Goal: Task Accomplishment & Management: Use online tool/utility

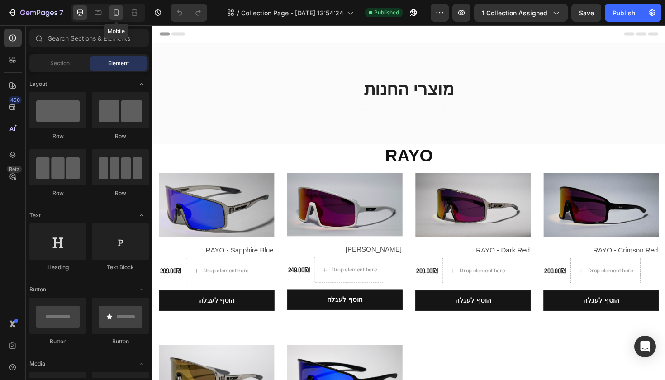
click at [121, 13] on icon at bounding box center [116, 12] width 9 height 9
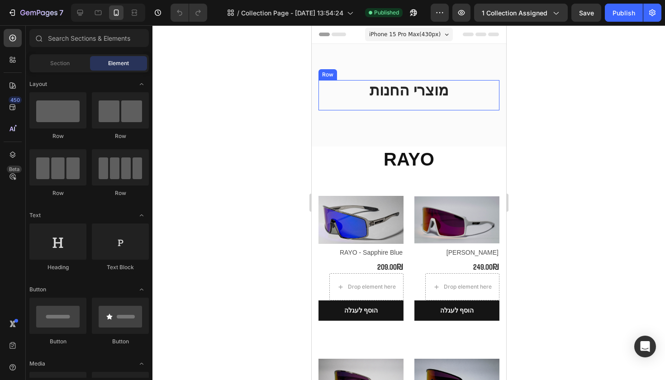
click at [383, 106] on div "מוצרי החנות Heading Text block" at bounding box center [408, 95] width 181 height 30
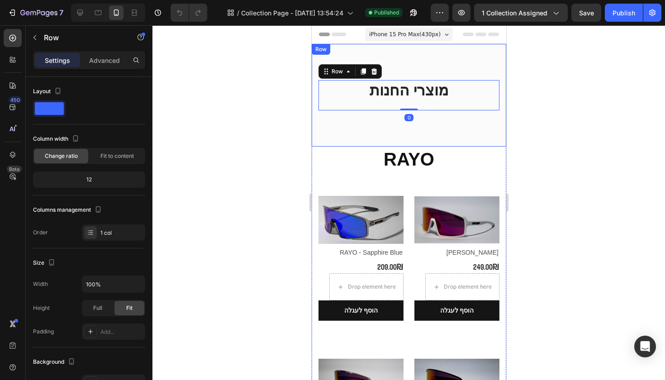
click at [361, 136] on div "מוצרי החנות Heading Text block Row 0 Row Row" at bounding box center [408, 95] width 194 height 103
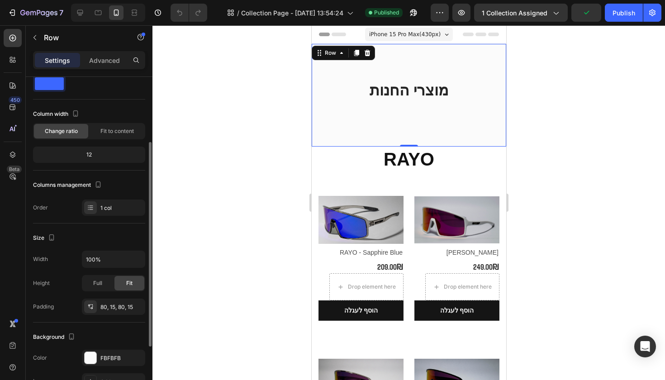
scroll to position [89, 0]
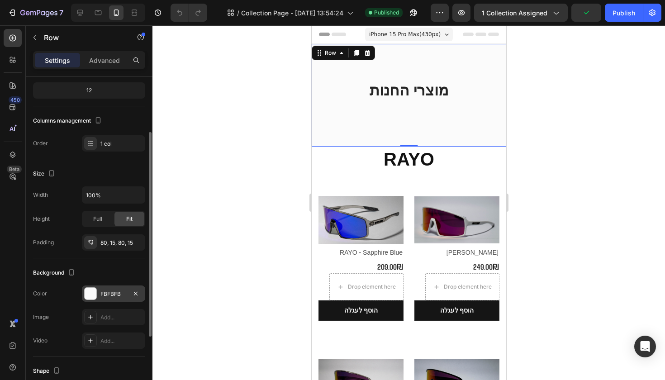
click at [118, 298] on div "FBFBFB" at bounding box center [113, 294] width 26 height 8
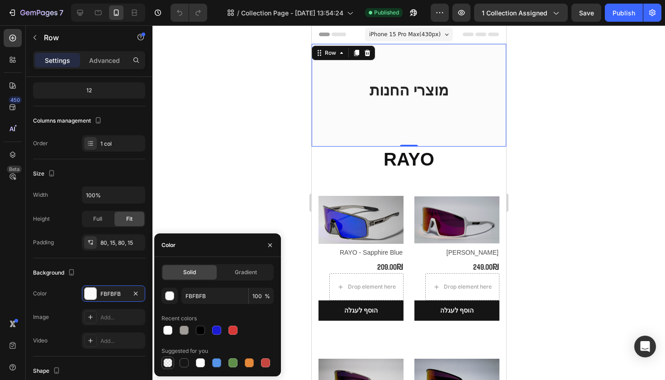
click at [168, 368] on div at bounding box center [167, 362] width 11 height 11
type input "000000"
type input "0"
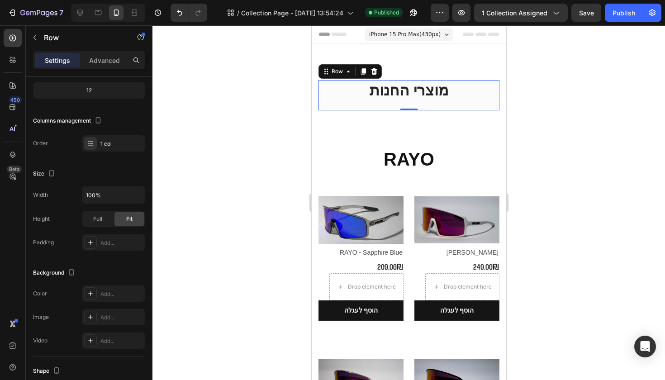
click at [339, 102] on div "מוצרי החנות Heading Text block" at bounding box center [408, 95] width 181 height 30
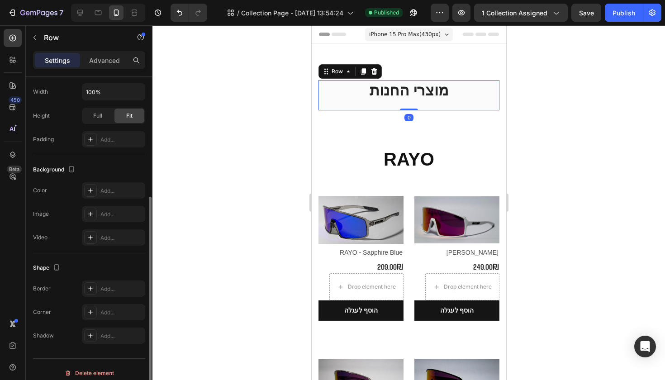
scroll to position [199, 0]
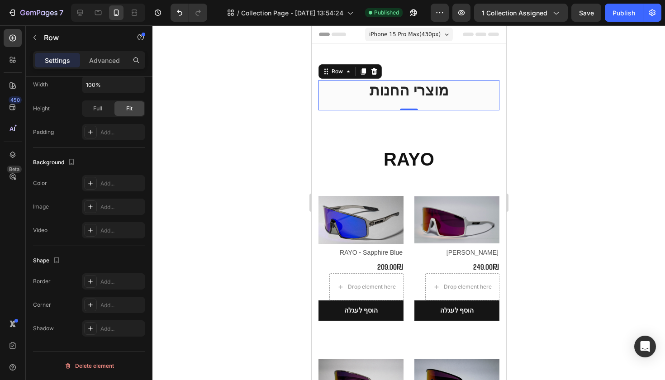
click at [557, 115] on div at bounding box center [408, 202] width 512 height 355
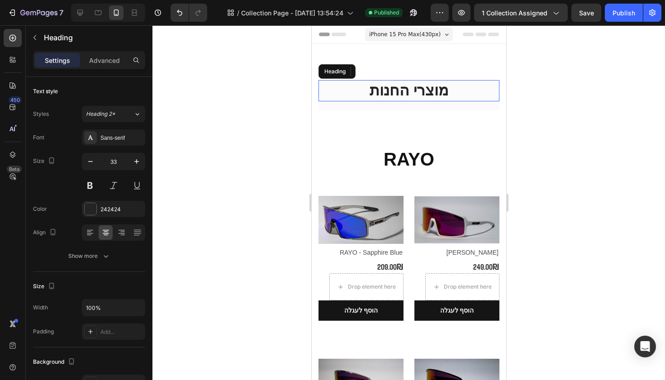
click at [350, 89] on h2 "מוצרי החנות" at bounding box center [408, 90] width 181 height 21
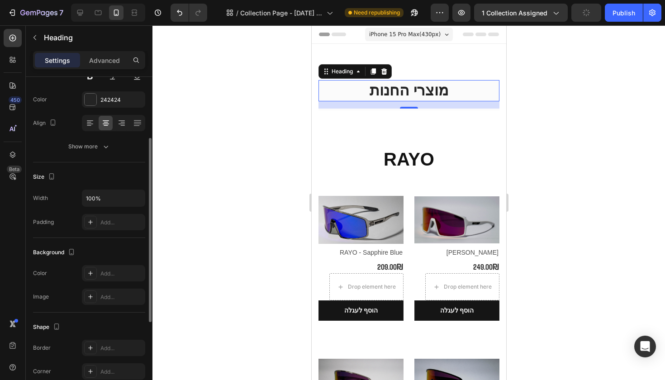
scroll to position [258, 0]
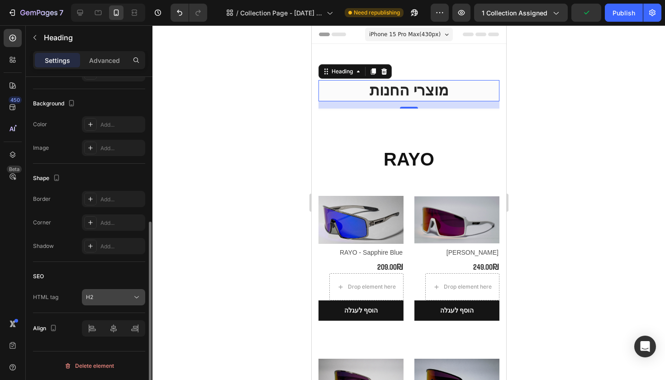
click at [127, 300] on div "H2" at bounding box center [109, 297] width 46 height 8
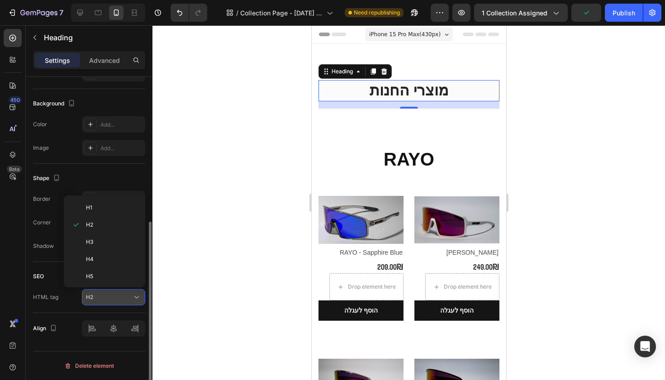
click at [127, 300] on div "H2" at bounding box center [109, 297] width 46 height 8
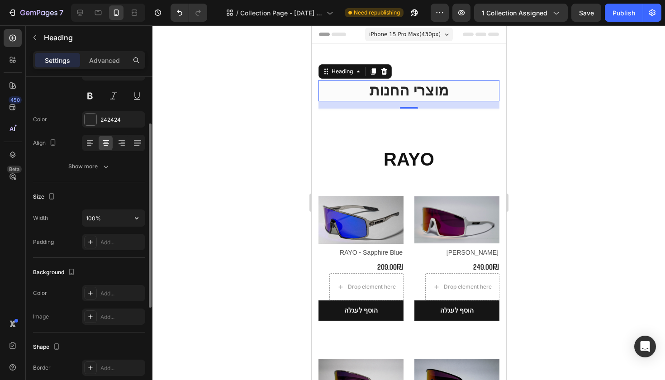
scroll to position [0, 0]
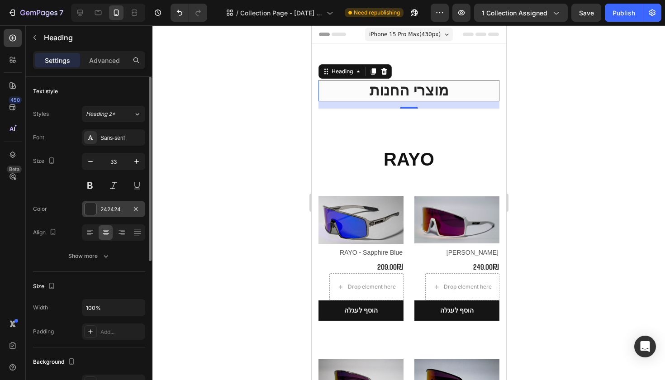
click at [117, 213] on div "242424" at bounding box center [113, 209] width 63 height 16
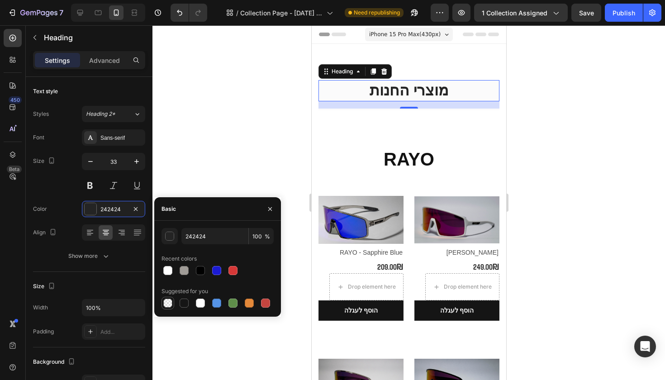
click at [170, 301] on div at bounding box center [167, 302] width 9 height 9
type input "000000"
click at [199, 266] on div at bounding box center [200, 270] width 9 height 9
type input "100"
click at [137, 94] on div "Text style" at bounding box center [89, 91] width 112 height 14
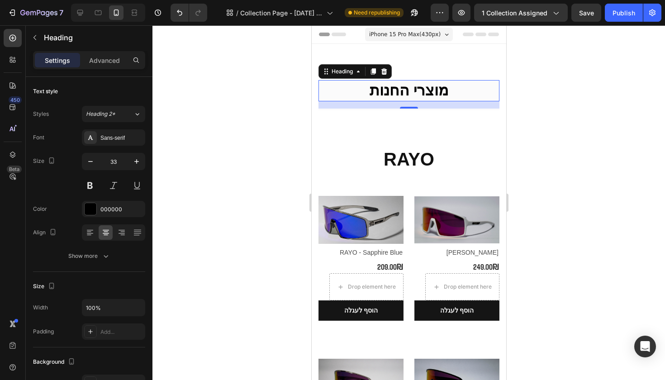
click at [246, 152] on div at bounding box center [408, 202] width 512 height 355
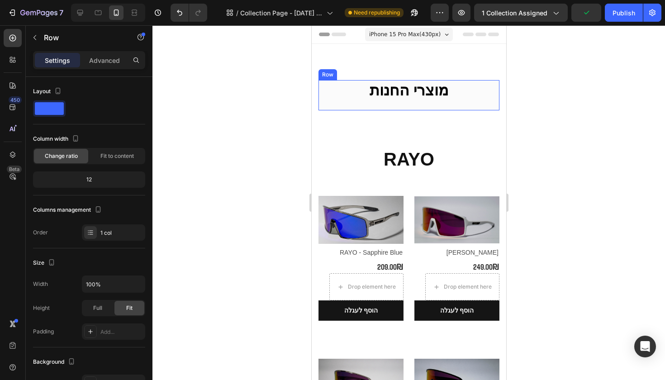
click at [342, 105] on div "מוצרי החנות Heading Text block" at bounding box center [408, 95] width 181 height 30
click at [98, 54] on div "Advanced" at bounding box center [104, 60] width 45 height 14
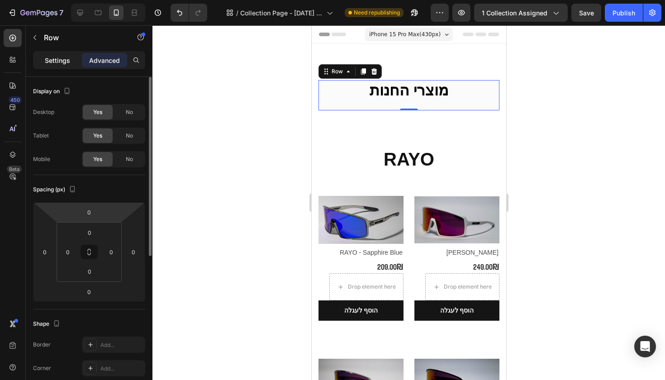
click at [74, 66] on div "Settings" at bounding box center [57, 60] width 45 height 14
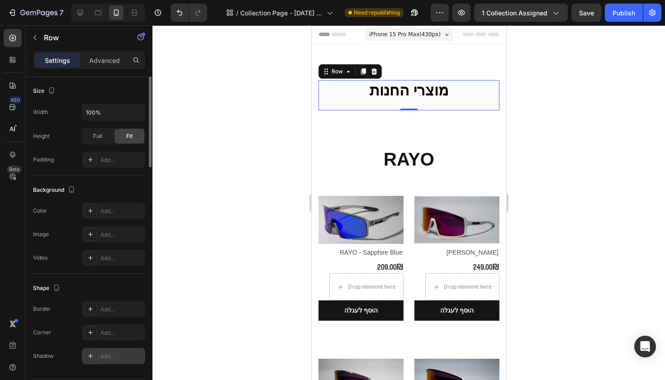
scroll to position [199, 0]
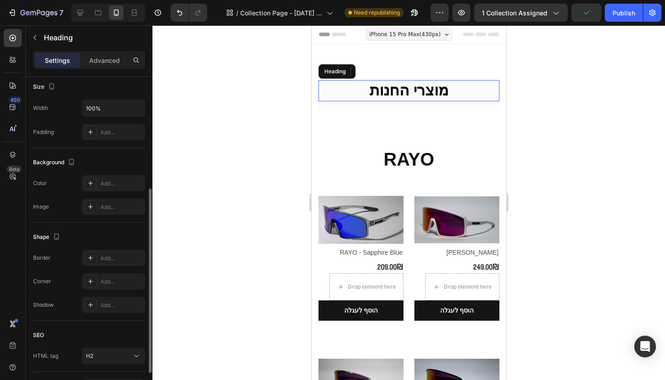
click at [339, 94] on h2 "מוצרי החנות" at bounding box center [408, 90] width 181 height 21
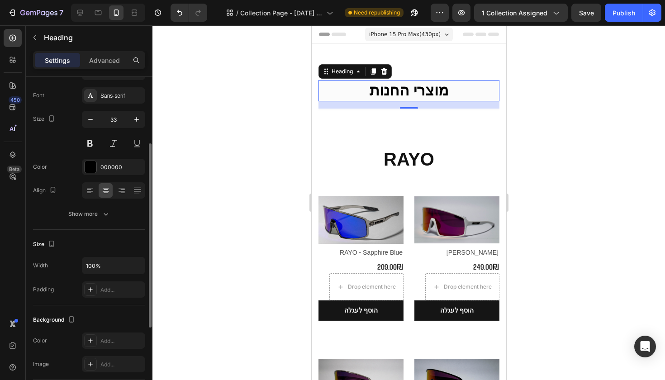
scroll to position [108, 0]
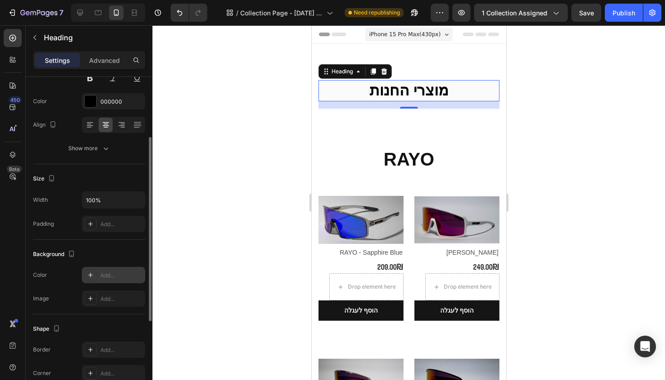
click at [101, 279] on div "Add..." at bounding box center [121, 275] width 43 height 8
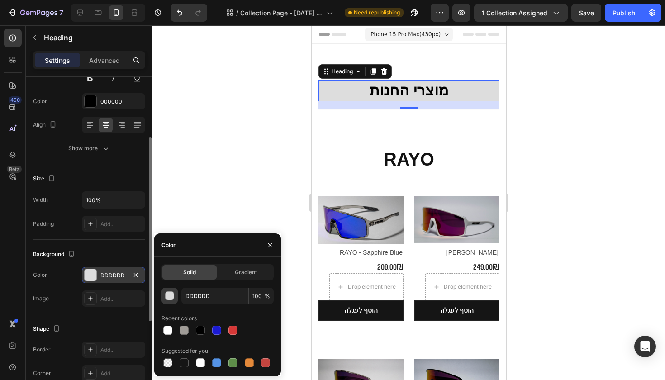
click at [171, 298] on div "button" at bounding box center [170, 296] width 9 height 9
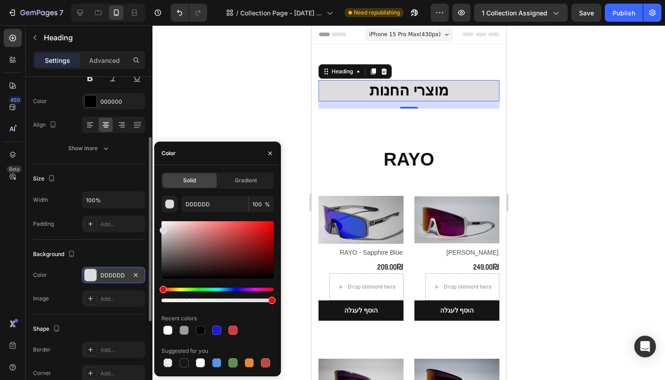
click at [108, 281] on div "DDDDDD" at bounding box center [113, 275] width 63 height 16
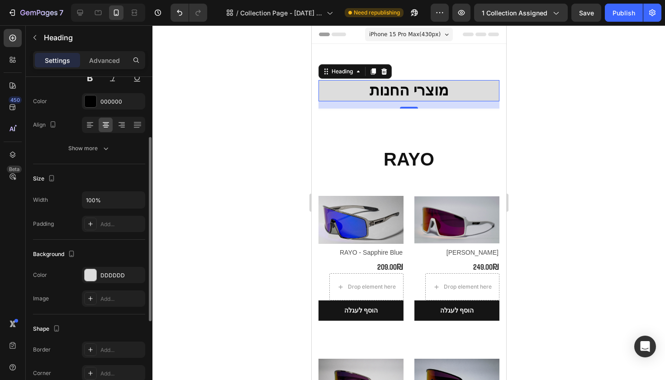
click at [106, 285] on div "The changes might be hidden by the video. Color DDDDDD Image Add..." at bounding box center [89, 287] width 112 height 40
click at [106, 283] on div "DDDDDD" at bounding box center [113, 275] width 63 height 16
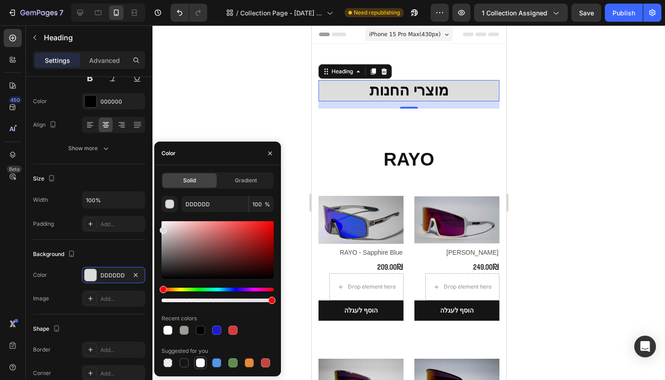
click at [197, 363] on div at bounding box center [200, 362] width 9 height 9
type input "FFFFFF"
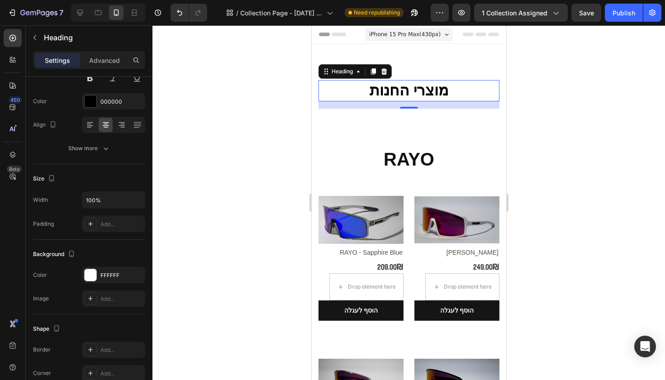
click at [262, 114] on div at bounding box center [408, 202] width 512 height 355
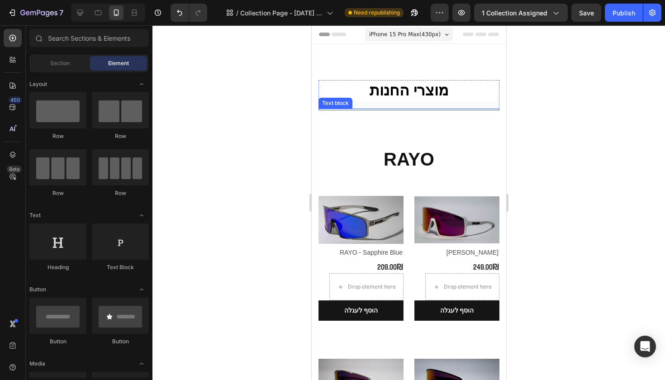
click at [357, 109] on div at bounding box center [408, 110] width 181 height 2
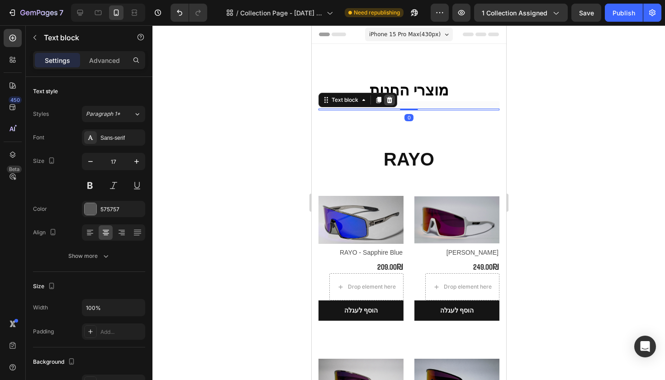
click at [389, 102] on icon at bounding box center [389, 100] width 6 height 6
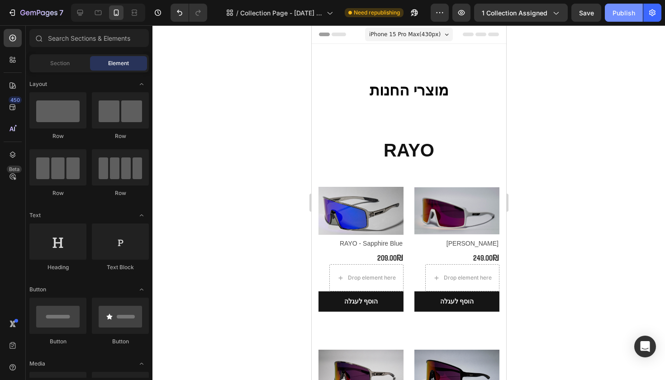
click at [611, 12] on button "Publish" at bounding box center [624, 13] width 38 height 18
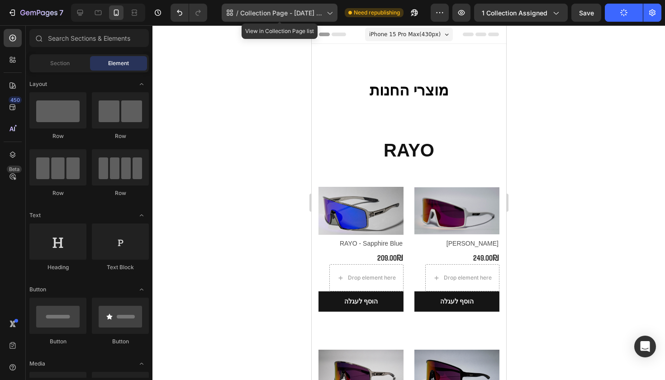
click at [308, 19] on div "/ Collection Page - [DATE] 13:54:24" at bounding box center [280, 13] width 116 height 18
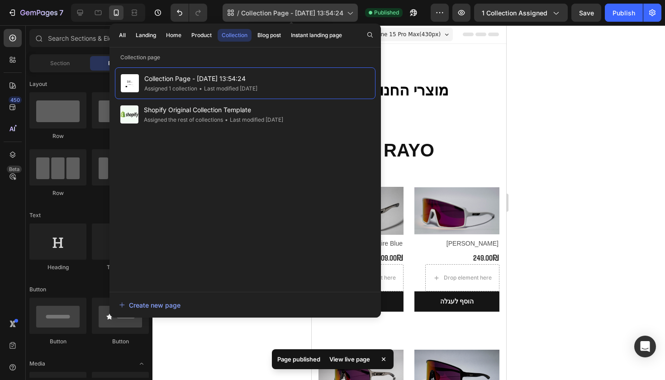
click at [328, 17] on span "Collection Page - [DATE] 13:54:24" at bounding box center [292, 12] width 102 height 9
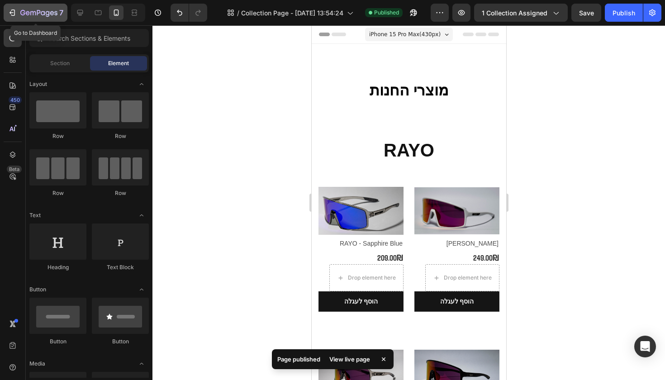
click at [42, 13] on icon "button" at bounding box center [43, 13] width 4 height 4
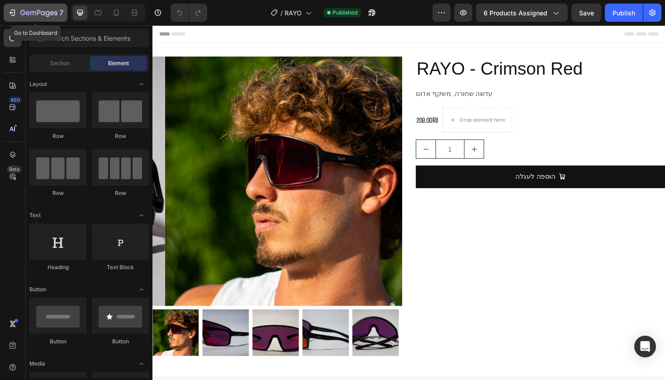
click at [31, 7] on div "7" at bounding box center [41, 12] width 43 height 11
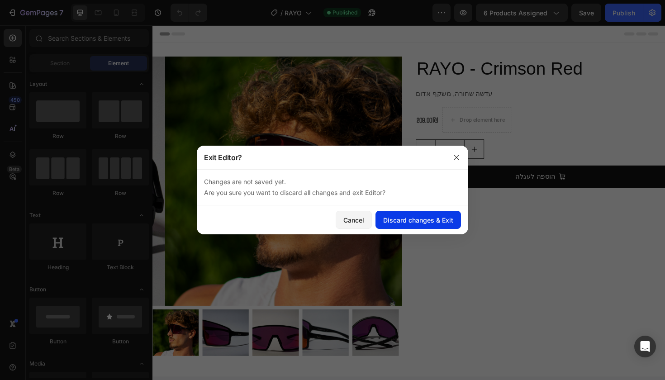
click at [379, 220] on button "Discard changes & Exit" at bounding box center [417, 220] width 85 height 18
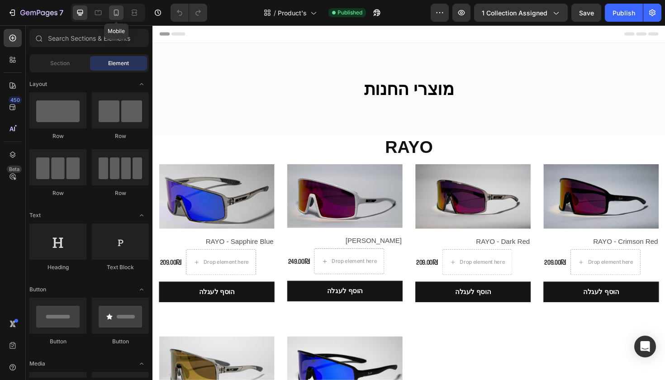
click at [118, 19] on div at bounding box center [116, 12] width 14 height 14
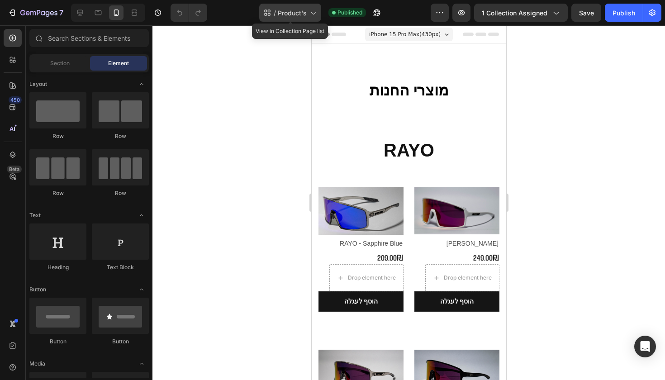
click at [314, 13] on icon at bounding box center [312, 12] width 9 height 9
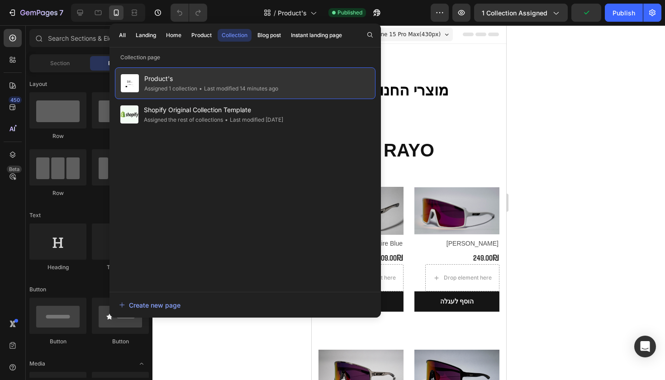
click at [299, 86] on div "Product's Assigned 1 collection • Last modified 14 minutes ago" at bounding box center [245, 83] width 260 height 32
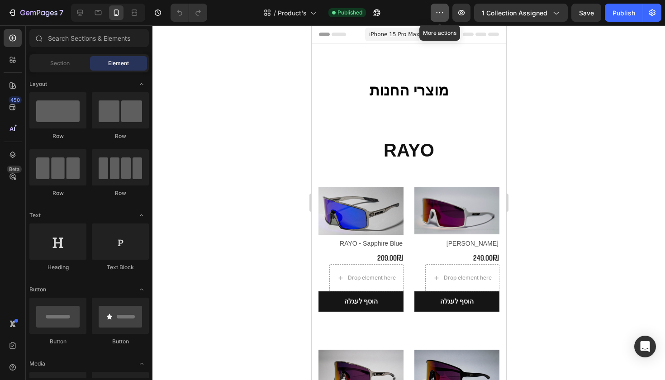
click at [436, 13] on icon "button" at bounding box center [439, 12] width 9 height 9
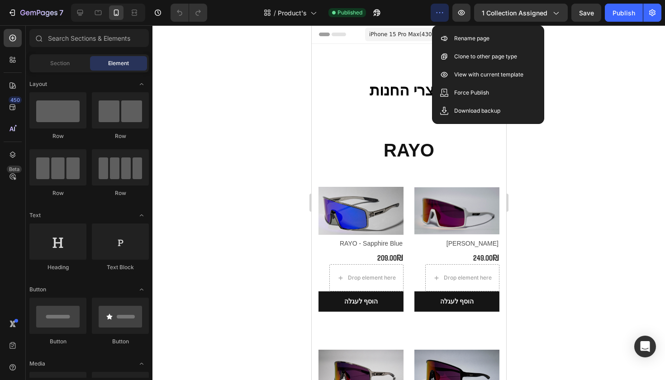
click at [439, 10] on icon "button" at bounding box center [439, 12] width 9 height 9
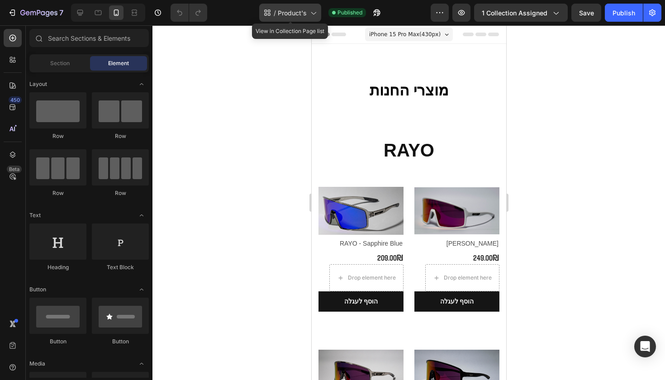
click at [313, 19] on div "/ Product's" at bounding box center [290, 13] width 62 height 18
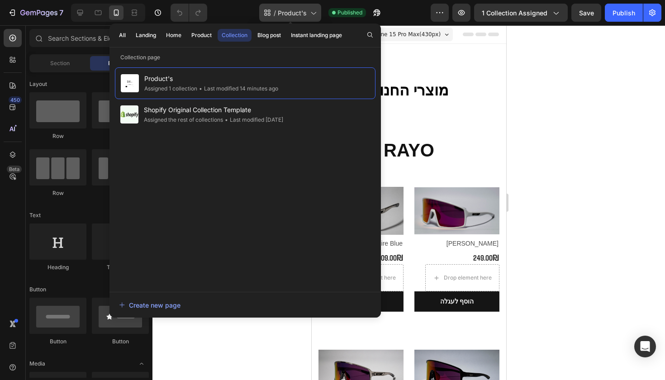
click at [313, 17] on icon at bounding box center [312, 12] width 9 height 9
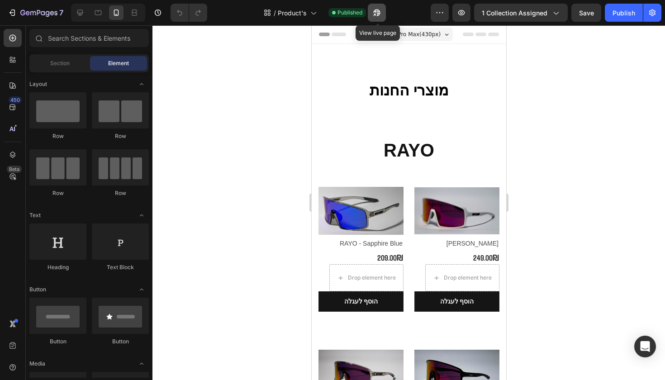
click at [379, 11] on icon "button" at bounding box center [376, 12] width 9 height 9
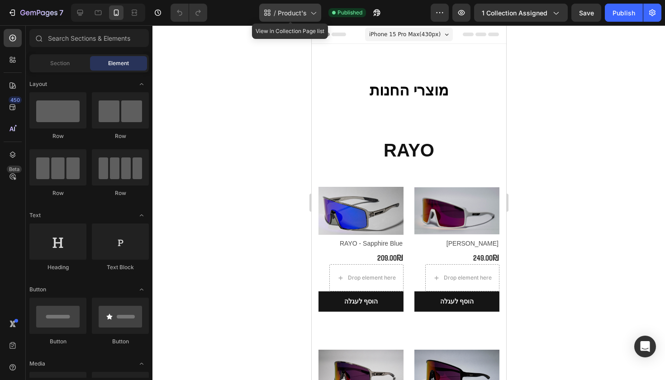
click at [302, 11] on span "Product's" at bounding box center [292, 12] width 29 height 9
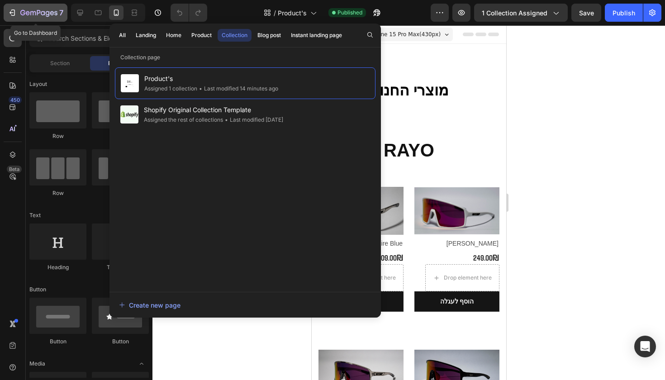
click at [20, 11] on div "7" at bounding box center [36, 12] width 56 height 11
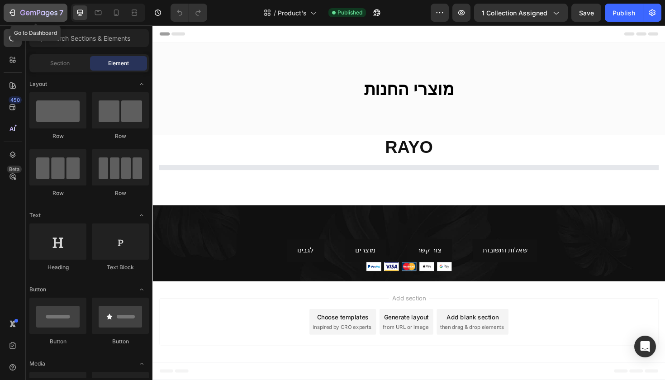
click at [33, 12] on icon "button" at bounding box center [32, 13] width 5 height 4
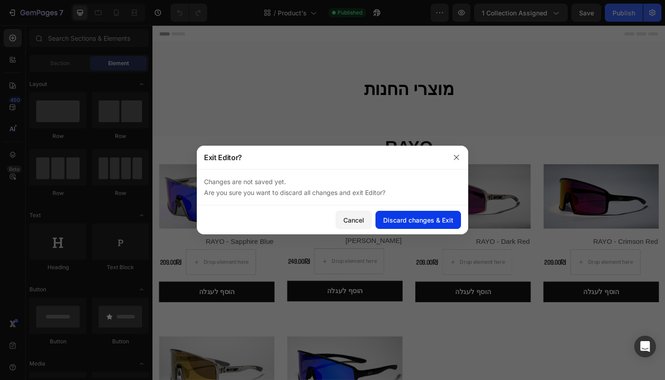
click at [402, 226] on button "Discard changes & Exit" at bounding box center [417, 220] width 85 height 18
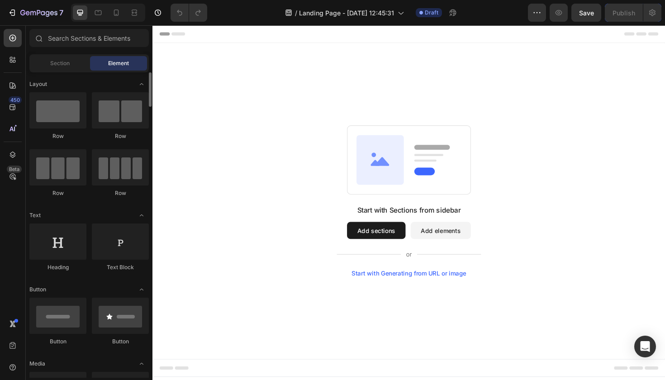
click at [57, 62] on span "Section" at bounding box center [59, 63] width 19 height 8
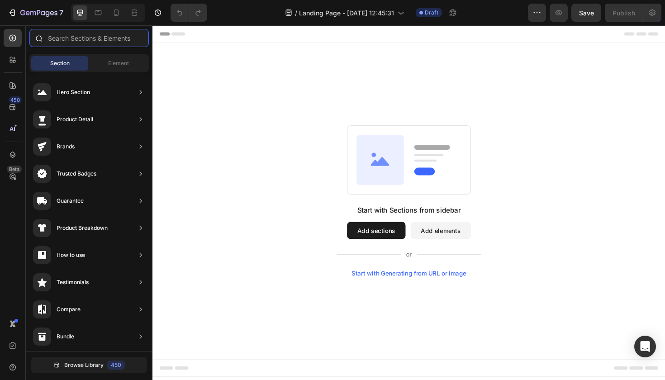
click at [88, 44] on input "text" at bounding box center [88, 38] width 119 height 18
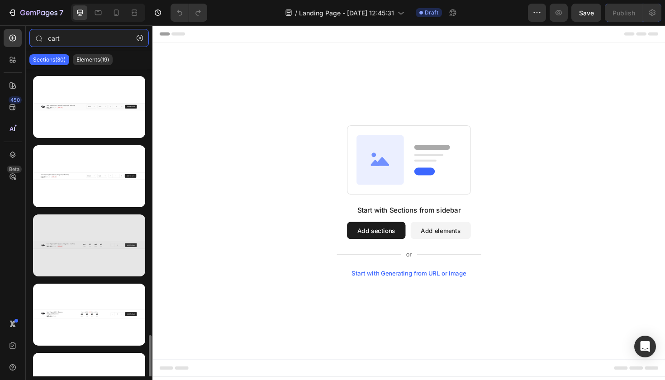
scroll to position [1701, 0]
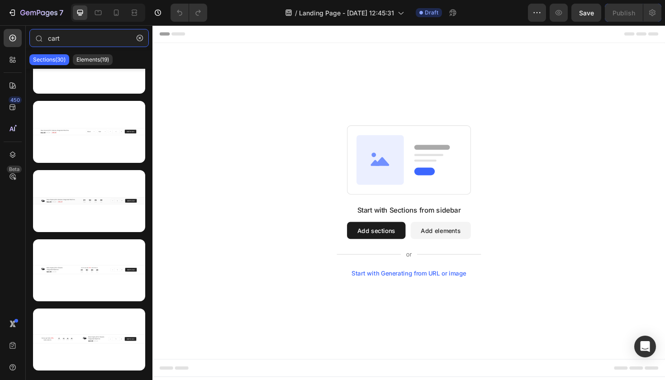
type input "cart"
click at [402, 247] on button "Add sections" at bounding box center [389, 242] width 62 height 18
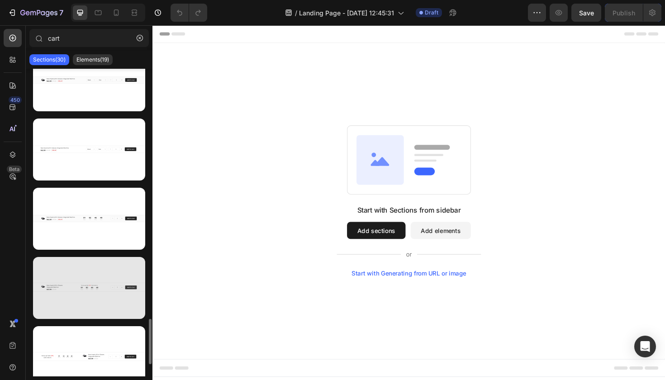
scroll to position [1765, 0]
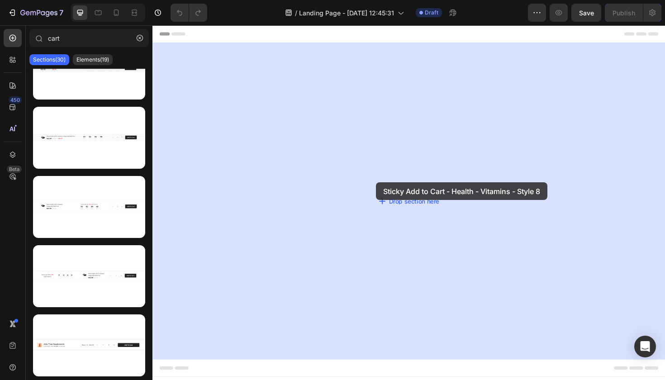
drag, startPoint x: 256, startPoint y: 359, endPoint x: 389, endPoint y: 192, distance: 214.0
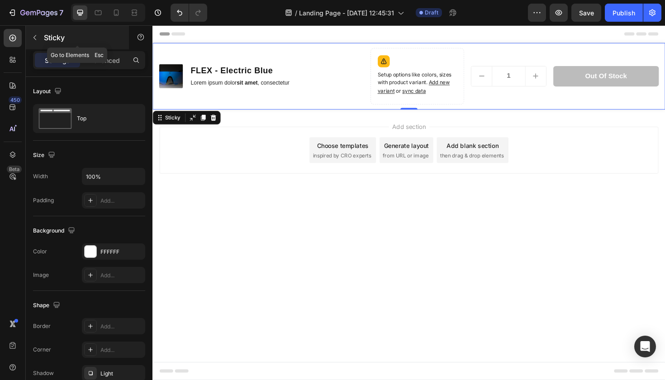
click at [40, 39] on button "button" at bounding box center [35, 37] width 14 height 14
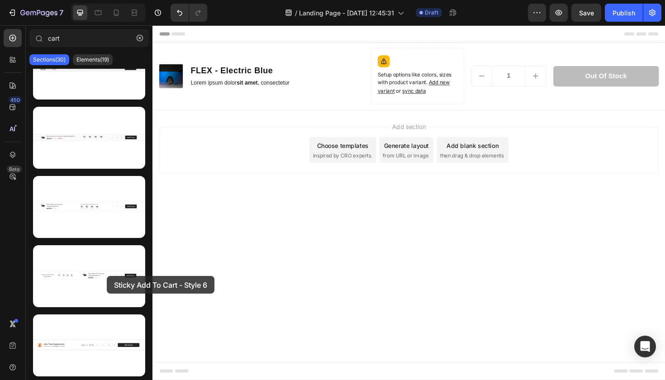
drag, startPoint x: 259, startPoint y: 301, endPoint x: 300, endPoint y: 164, distance: 143.4
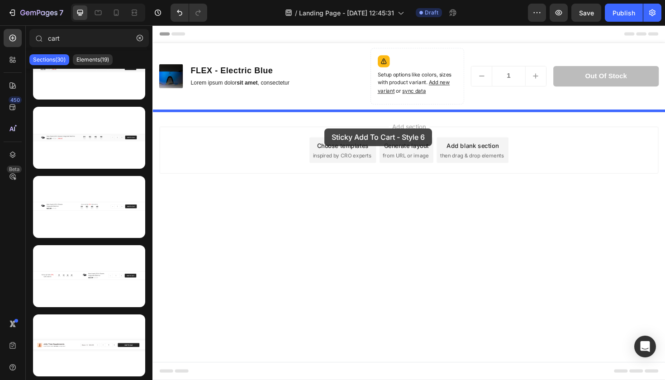
drag, startPoint x: 223, startPoint y: 306, endPoint x: 339, endPoint y: 129, distance: 211.9
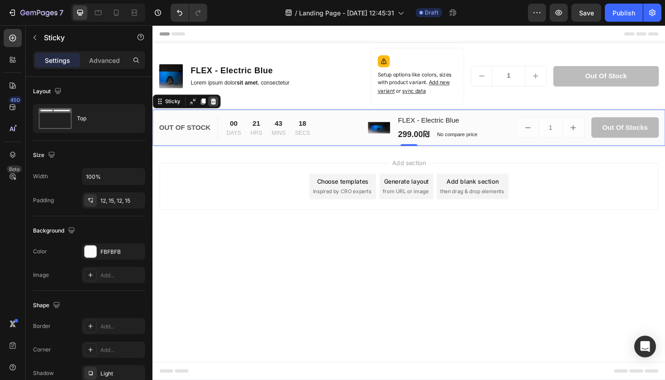
click at [218, 105] on icon at bounding box center [217, 106] width 6 height 6
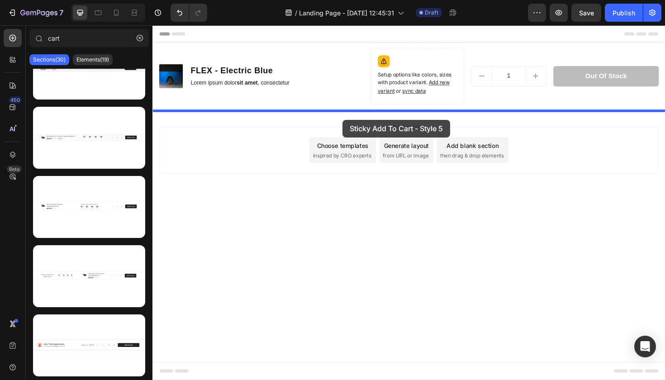
drag, startPoint x: 248, startPoint y: 241, endPoint x: 354, endPoint y: 125, distance: 156.9
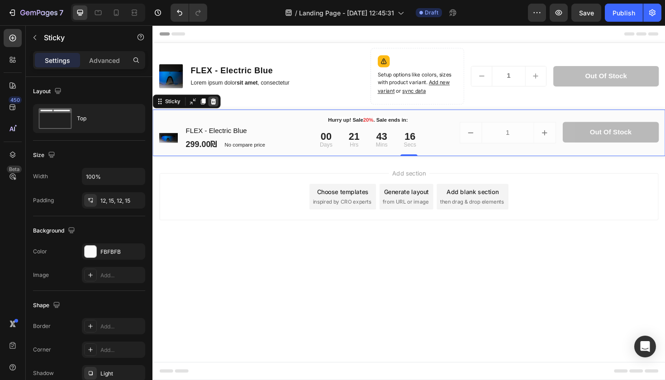
click at [215, 104] on icon at bounding box center [217, 106] width 6 height 6
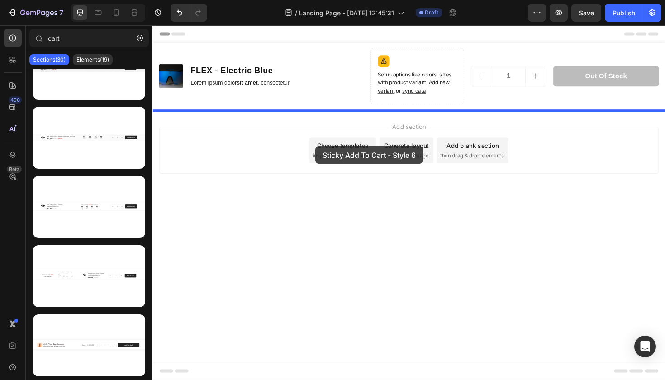
drag, startPoint x: 235, startPoint y: 302, endPoint x: 324, endPoint y: 152, distance: 173.8
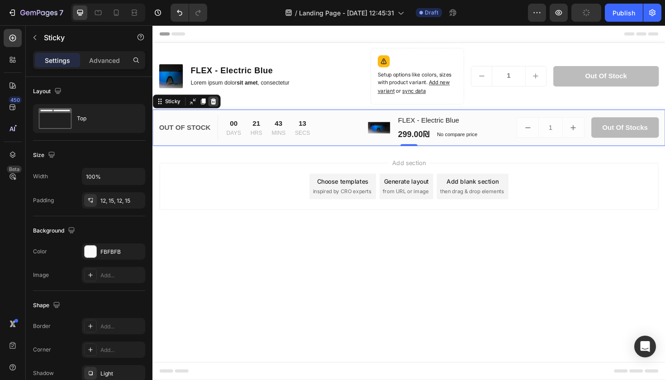
click at [218, 106] on icon at bounding box center [217, 106] width 6 height 6
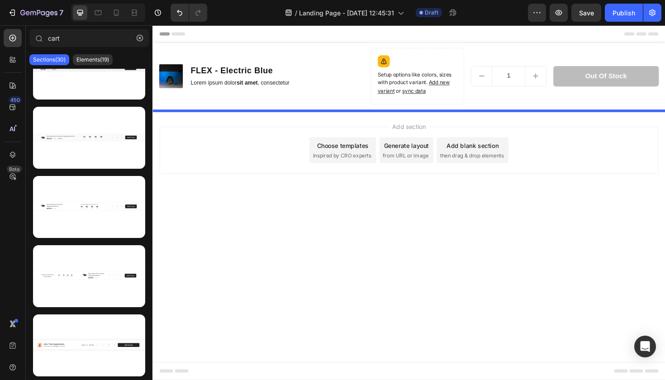
drag, startPoint x: 241, startPoint y: 160, endPoint x: 303, endPoint y: 137, distance: 66.1
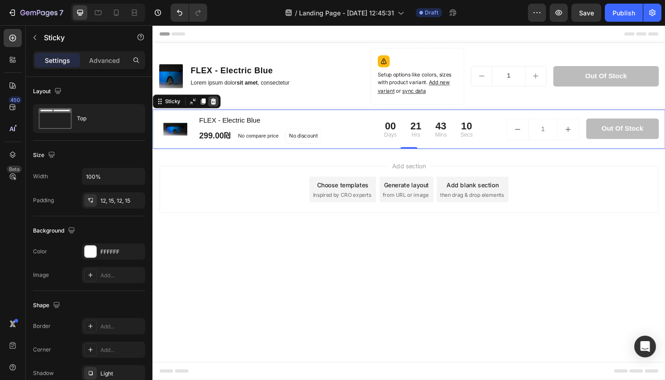
click at [222, 107] on div at bounding box center [216, 105] width 11 height 11
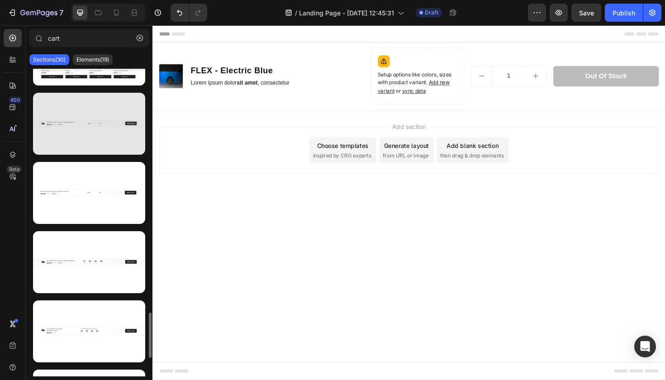
scroll to position [1612, 0]
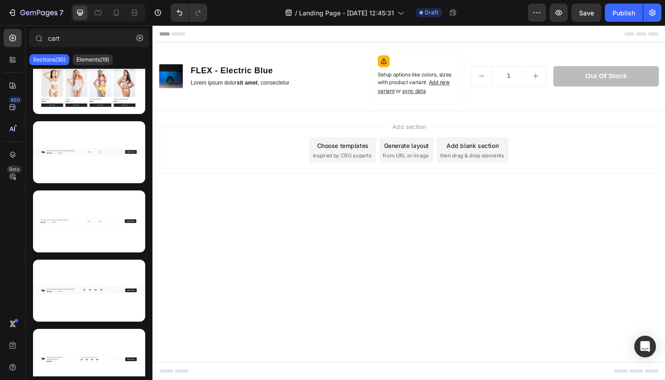
drag, startPoint x: 251, startPoint y: 136, endPoint x: 286, endPoint y: 121, distance: 37.7
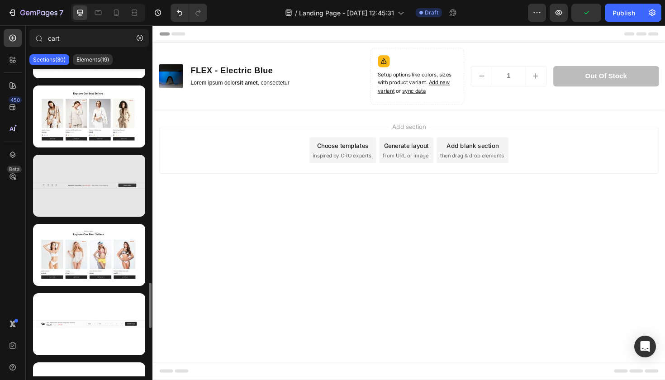
scroll to position [1366, 0]
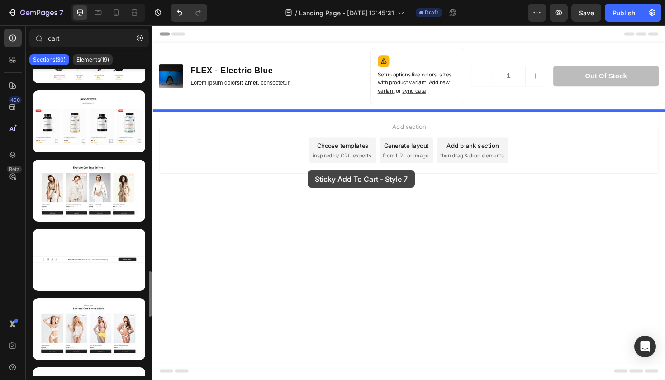
drag, startPoint x: 275, startPoint y: 276, endPoint x: 318, endPoint y: 175, distance: 110.6
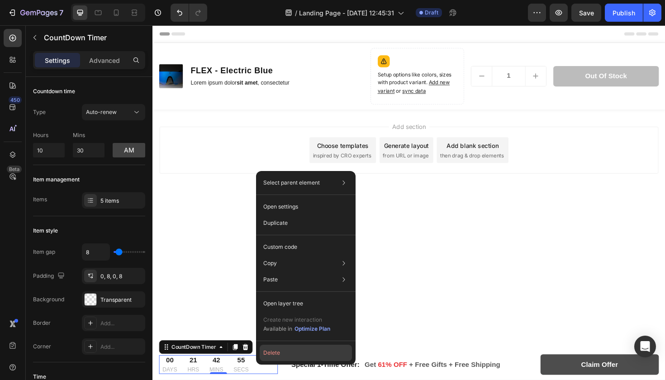
click at [276, 352] on button "Delete" at bounding box center [306, 353] width 92 height 16
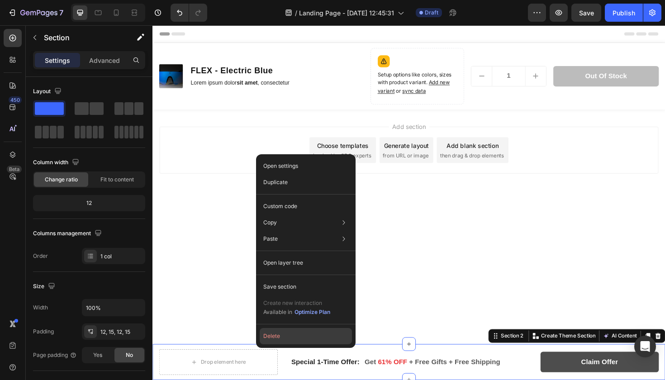
click at [272, 333] on button "Delete" at bounding box center [306, 336] width 92 height 16
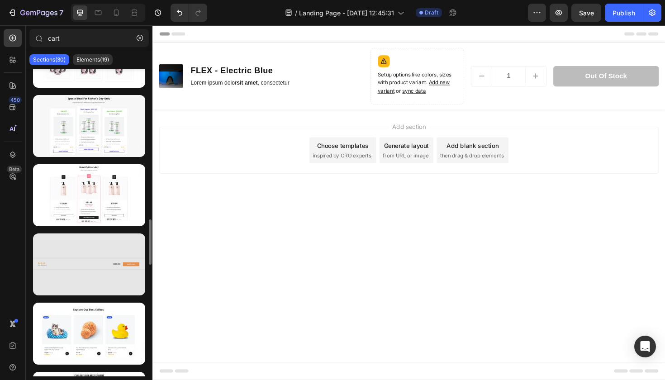
scroll to position [987, 0]
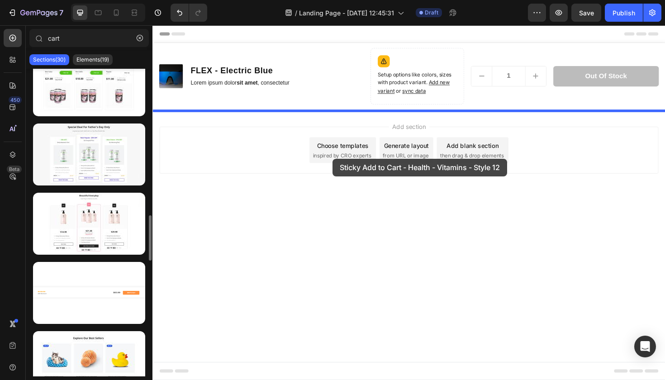
drag, startPoint x: 278, startPoint y: 311, endPoint x: 345, endPoint y: 130, distance: 192.9
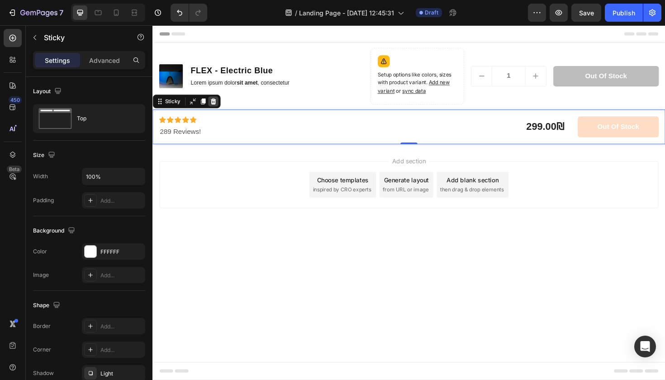
click at [219, 108] on icon at bounding box center [216, 105] width 7 height 7
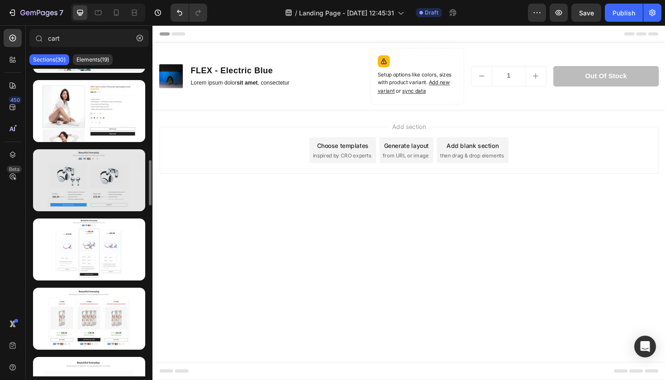
scroll to position [581, 0]
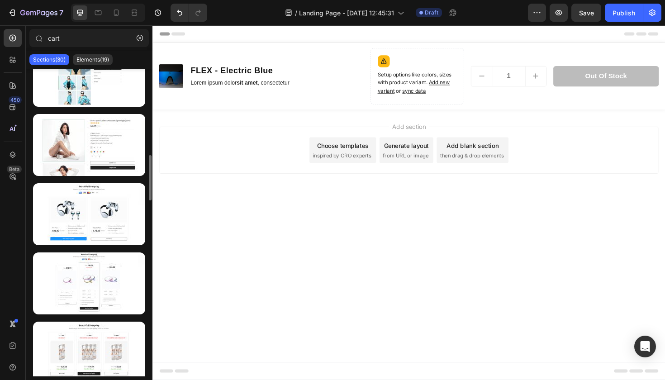
drag, startPoint x: 251, startPoint y: 174, endPoint x: 242, endPoint y: 148, distance: 27.6
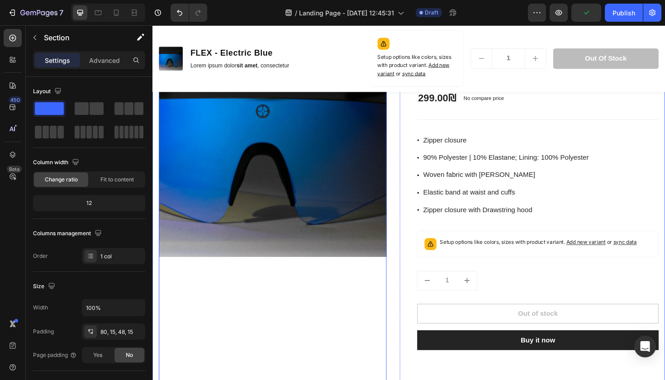
scroll to position [777, 0]
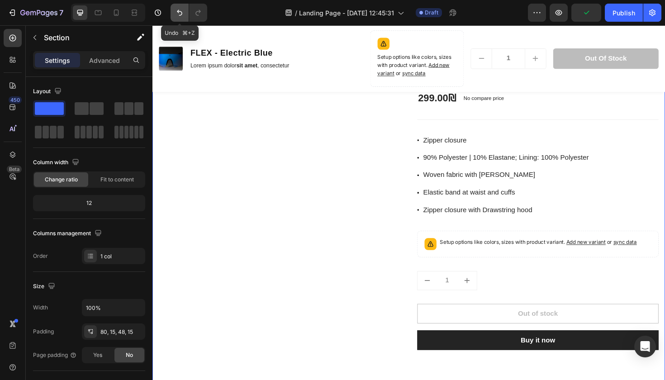
click at [174, 11] on button "Undo/Redo" at bounding box center [179, 13] width 18 height 18
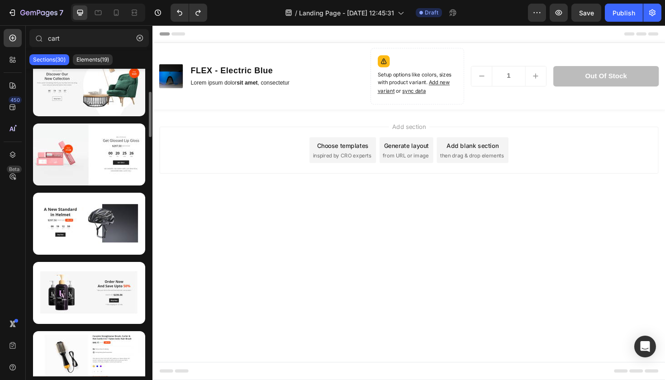
scroll to position [123, 0]
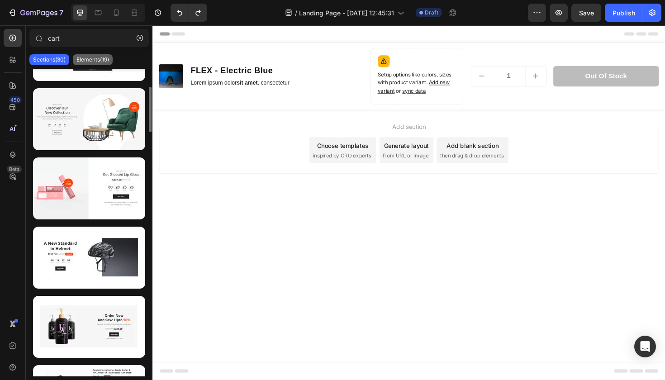
click at [91, 57] on p "Elements(19)" at bounding box center [92, 59] width 33 height 7
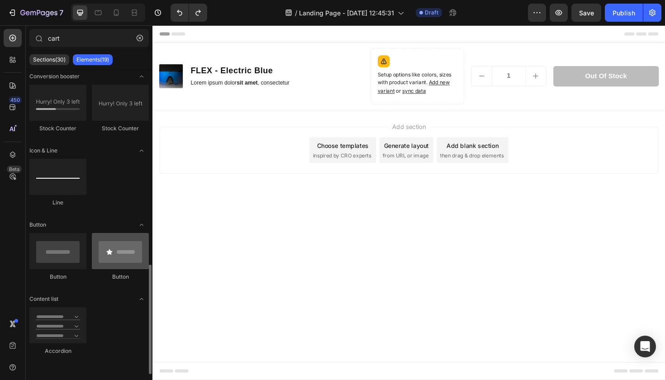
scroll to position [427, 0]
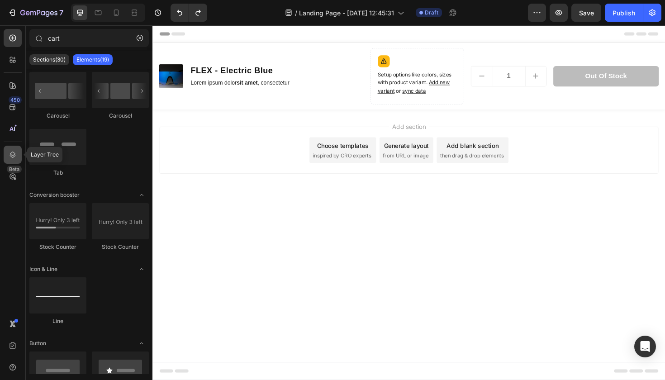
click at [17, 152] on div at bounding box center [13, 155] width 18 height 18
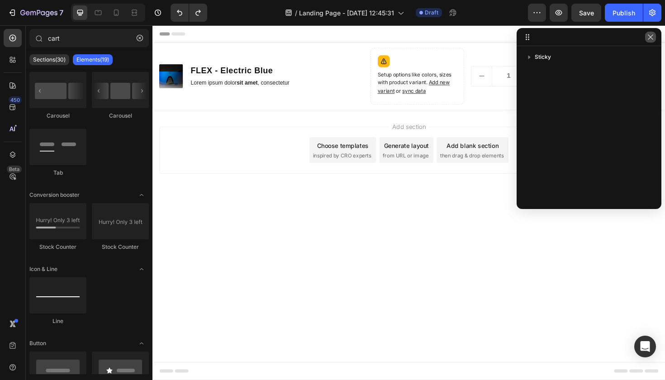
drag, startPoint x: 649, startPoint y: 37, endPoint x: 502, endPoint y: 19, distance: 148.1
click at [649, 37] on icon "button" at bounding box center [650, 36] width 7 height 7
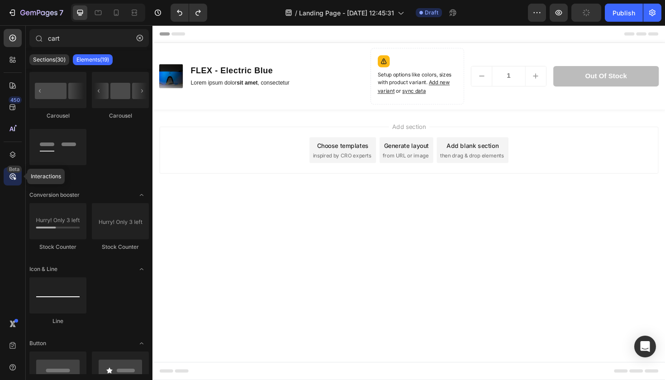
click at [19, 173] on div "Beta" at bounding box center [13, 176] width 18 height 18
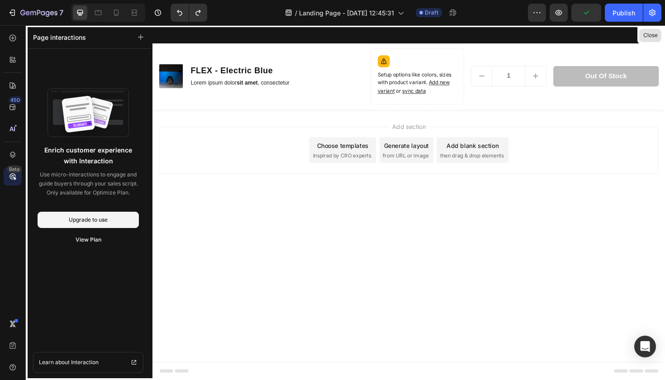
click at [654, 35] on button "Close" at bounding box center [650, 35] width 22 height 13
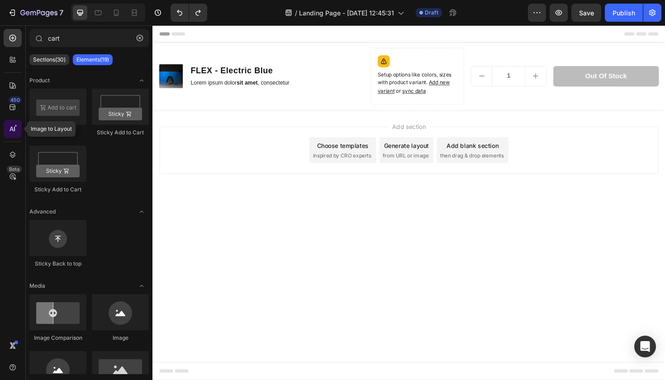
click at [11, 121] on div at bounding box center [13, 129] width 18 height 18
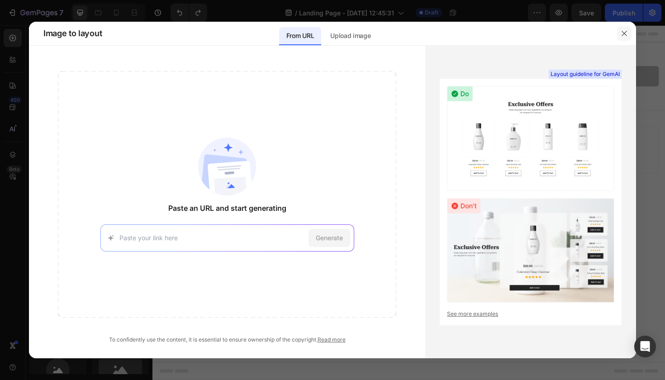
click at [626, 35] on icon "button" at bounding box center [623, 33] width 7 height 7
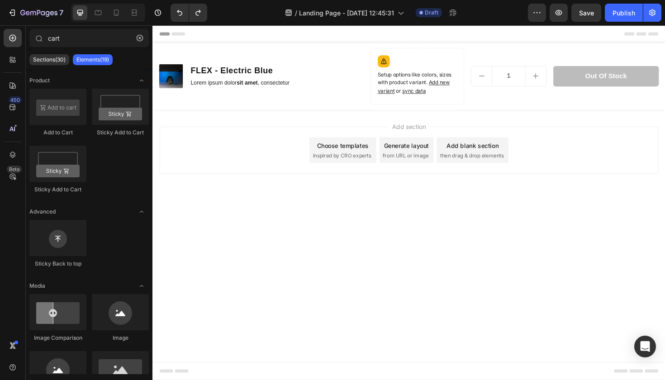
click at [1, 107] on div "450 Beta" at bounding box center [13, 202] width 26 height 355
click at [16, 110] on icon at bounding box center [12, 107] width 9 height 9
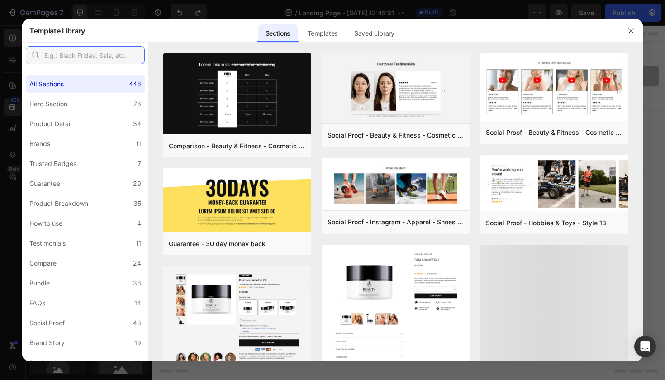
click at [120, 57] on input "text" at bounding box center [85, 55] width 119 height 18
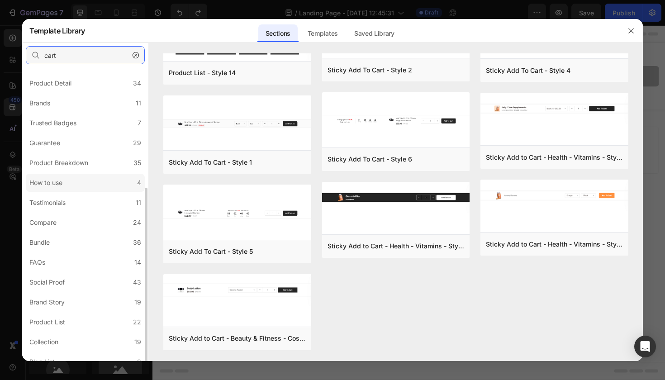
scroll to position [150, 0]
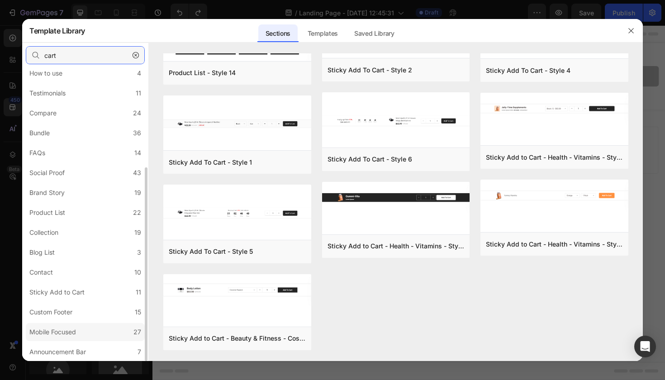
type input "cart"
click at [109, 335] on label "Mobile Focused 27" at bounding box center [85, 332] width 119 height 18
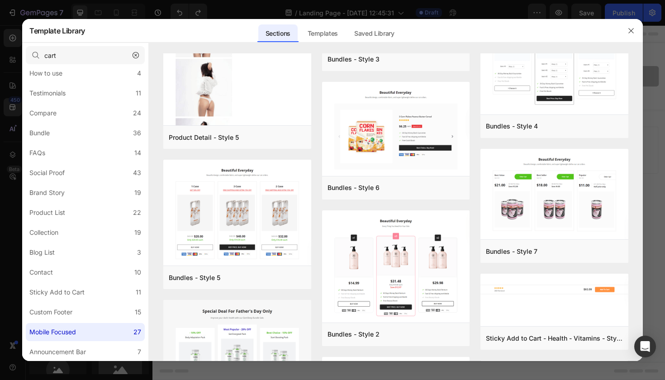
scroll to position [1273, 0]
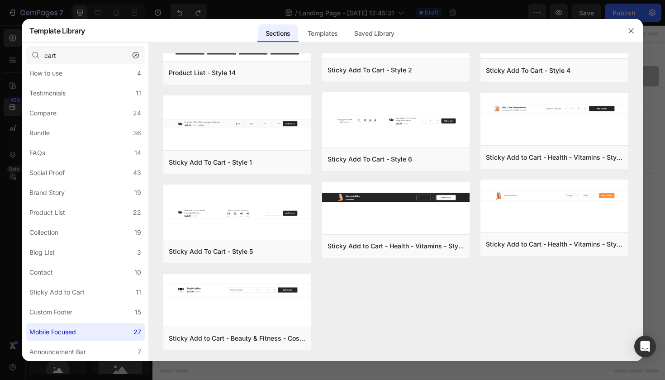
click at [135, 55] on icon "button" at bounding box center [136, 55] width 6 height 6
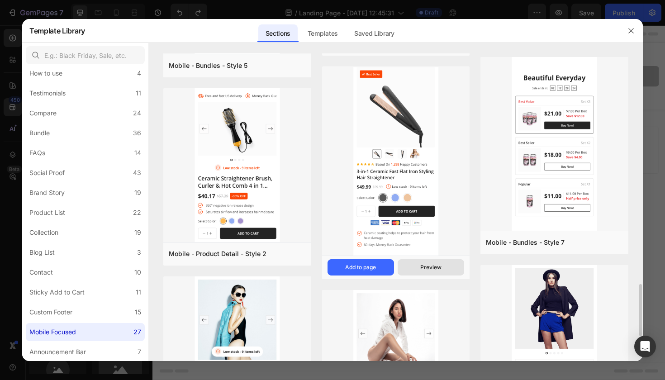
scroll to position [1502, 0]
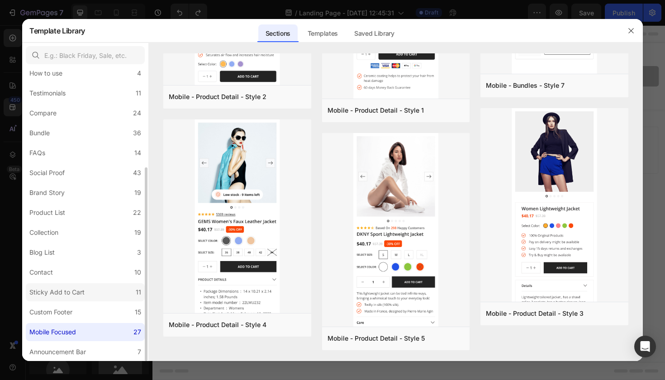
click at [97, 292] on label "Sticky Add to Cart 11" at bounding box center [85, 292] width 119 height 18
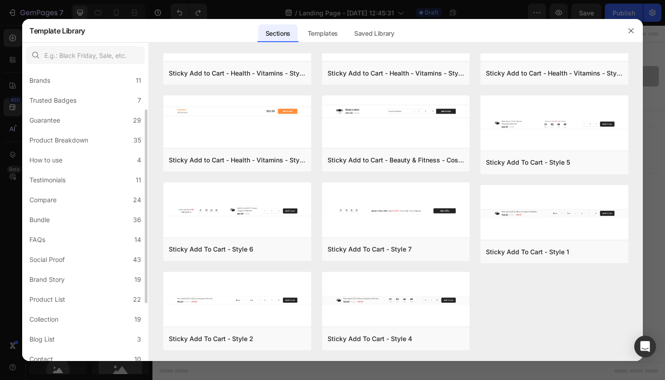
scroll to position [150, 0]
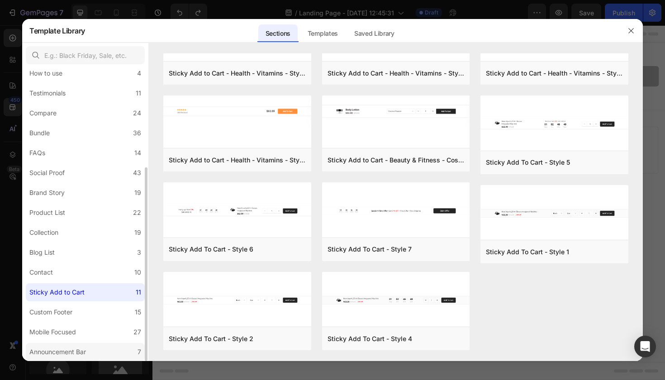
click at [119, 347] on label "Announcement Bar 7" at bounding box center [85, 352] width 119 height 18
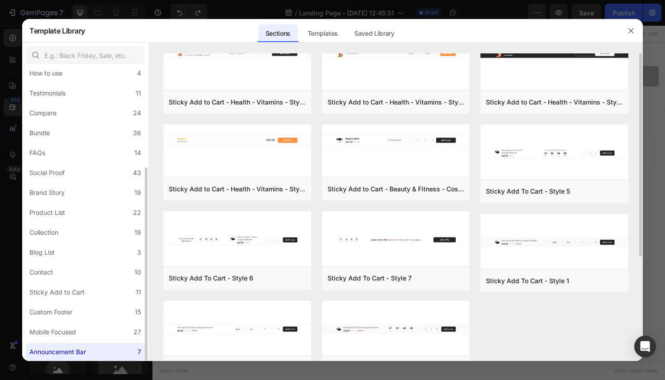
scroll to position [0, 0]
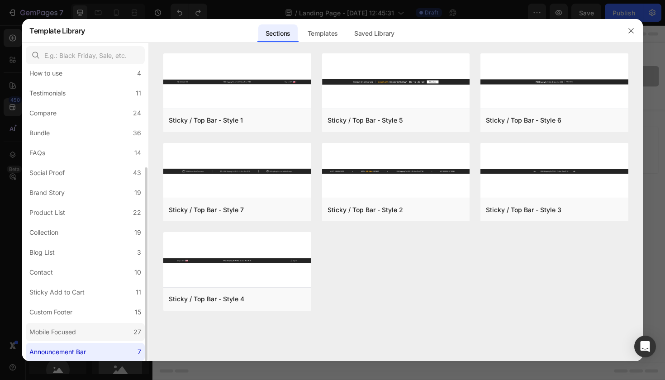
click at [91, 329] on label "Mobile Focused 27" at bounding box center [85, 332] width 119 height 18
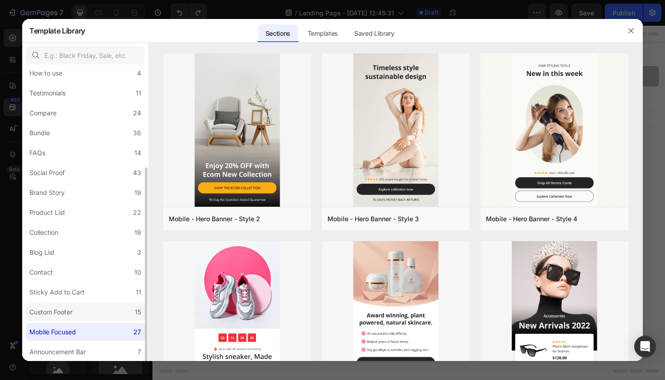
click at [86, 317] on label "Custom Footer 15" at bounding box center [85, 312] width 119 height 18
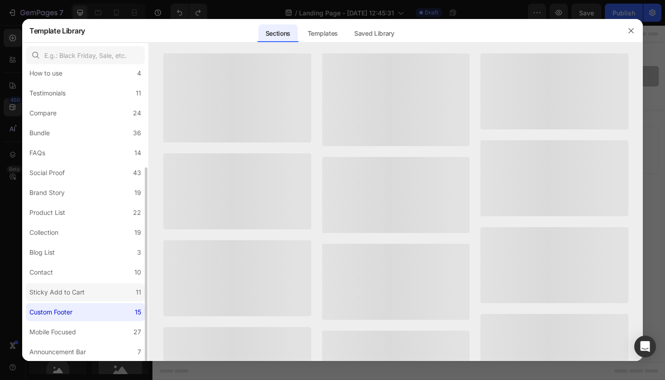
click at [85, 300] on label "Sticky Add to Cart 11" at bounding box center [85, 292] width 119 height 18
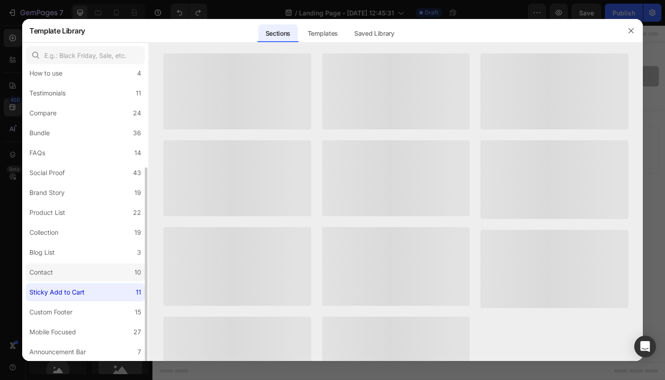
click at [85, 280] on label "Contact 10" at bounding box center [85, 272] width 119 height 18
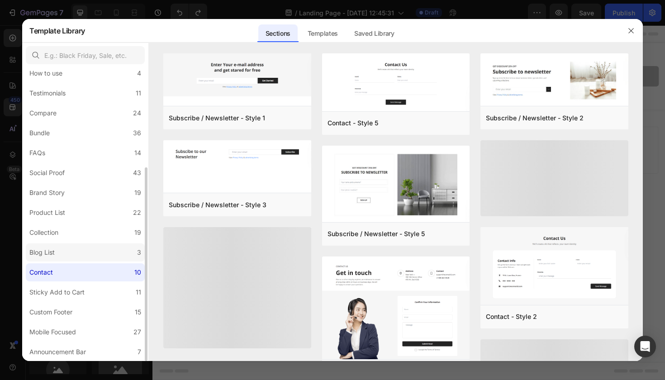
click at [95, 259] on label "Blog List 3" at bounding box center [85, 252] width 119 height 18
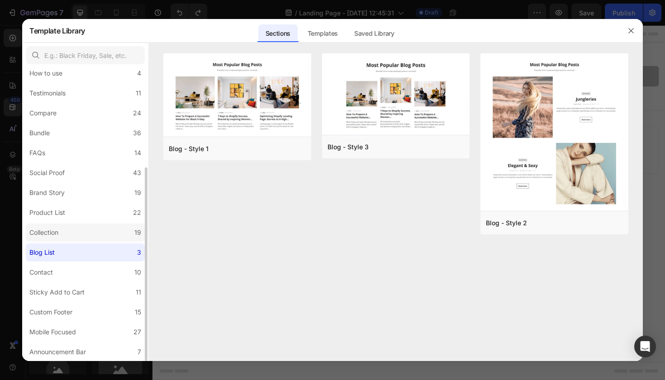
click at [96, 228] on label "Collection 19" at bounding box center [85, 232] width 119 height 18
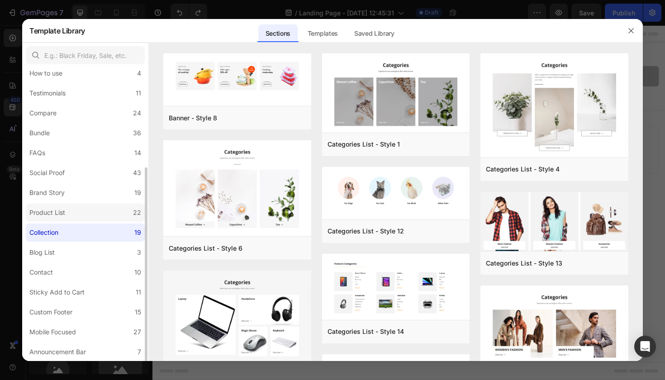
click at [99, 205] on label "Product List 22" at bounding box center [85, 213] width 119 height 18
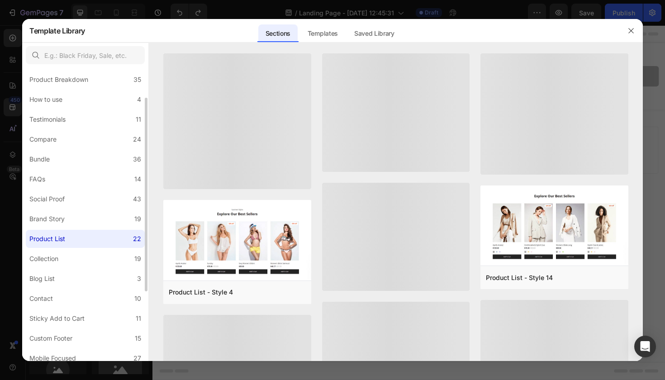
scroll to position [42, 0]
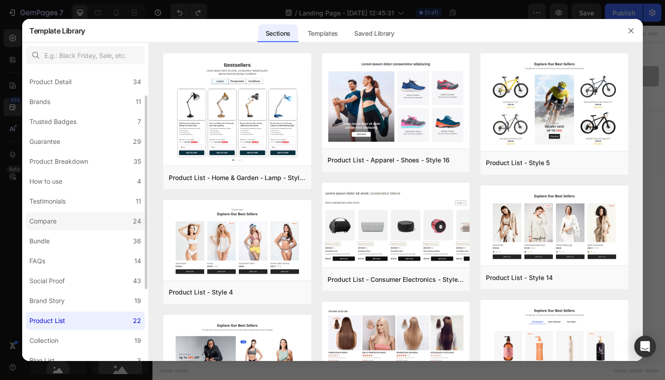
click at [90, 220] on label "Compare 24" at bounding box center [85, 221] width 119 height 18
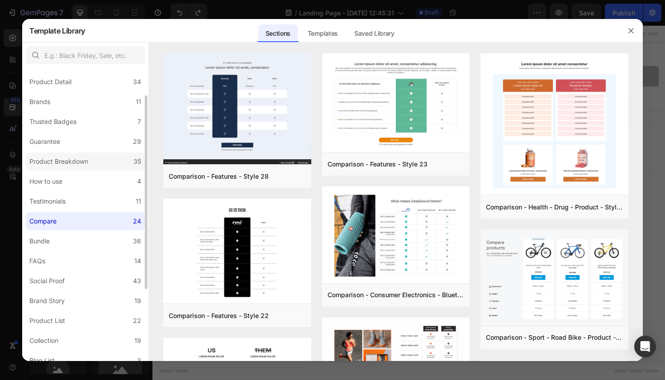
click at [104, 166] on label "Product Breakdown 35" at bounding box center [85, 161] width 119 height 18
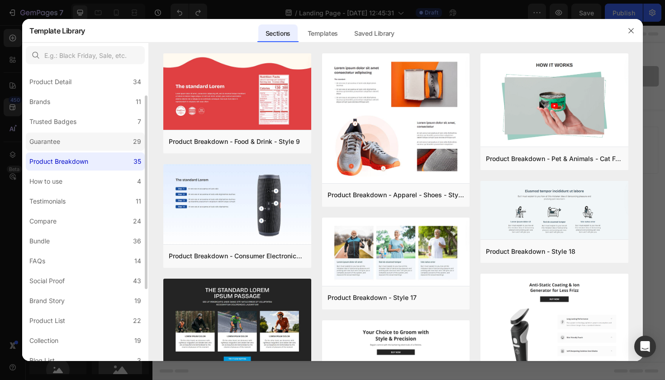
click at [127, 137] on label "Guarantee 29" at bounding box center [85, 142] width 119 height 18
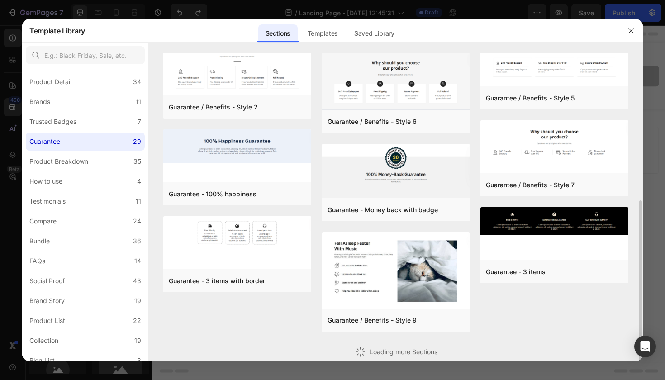
scroll to position [594, 0]
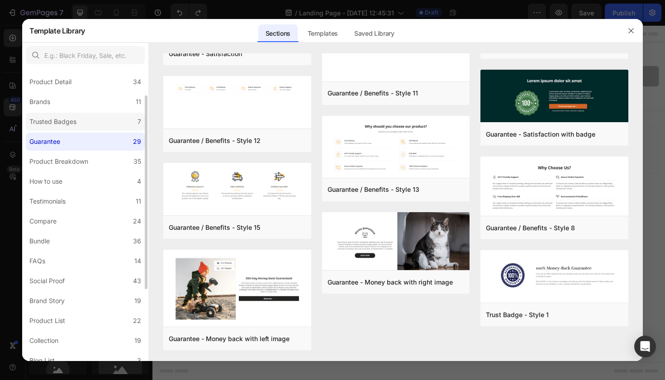
click at [82, 116] on label "Trusted Badges 7" at bounding box center [85, 122] width 119 height 18
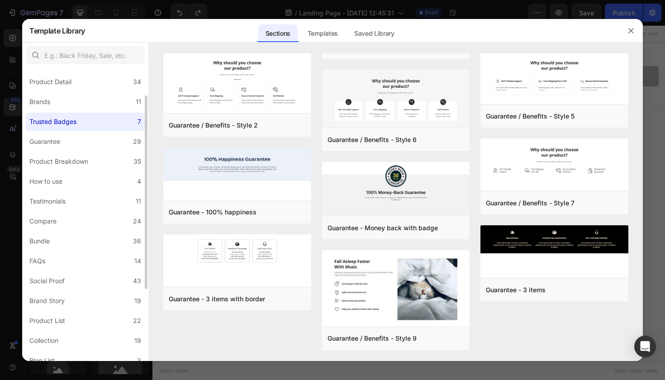
scroll to position [0, 0]
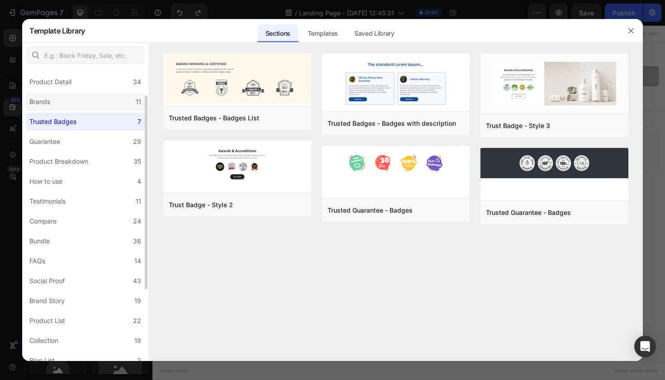
click at [113, 93] on label "Brands 11" at bounding box center [85, 102] width 119 height 18
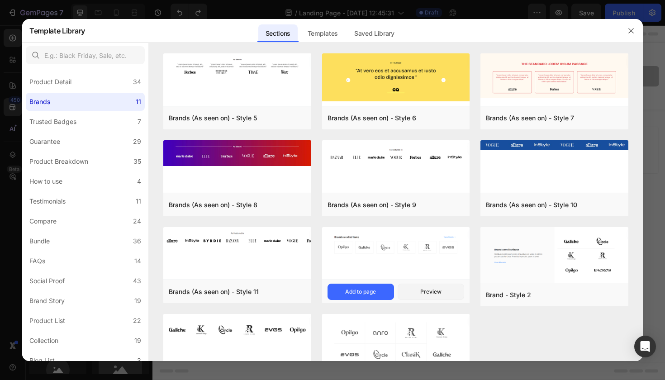
scroll to position [45, 0]
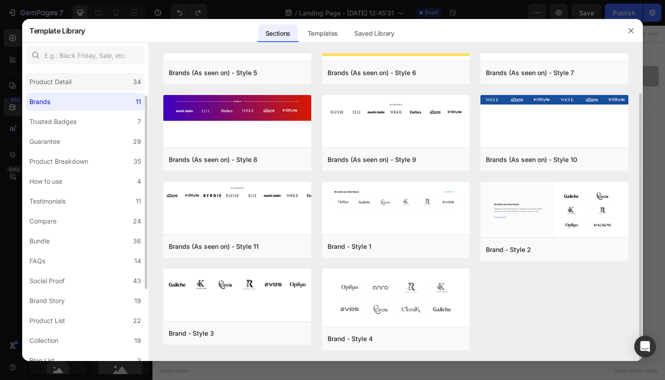
click at [101, 79] on label "Product Detail 34" at bounding box center [85, 82] width 119 height 18
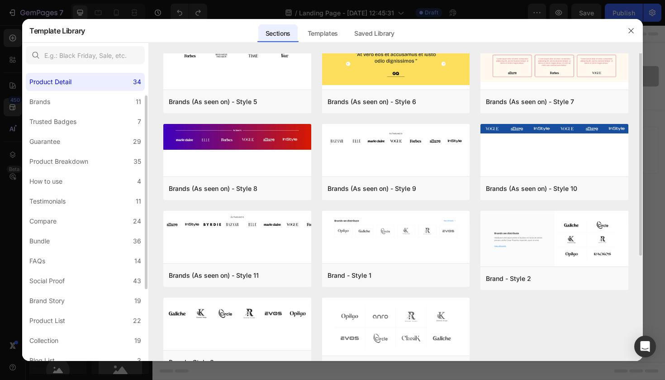
scroll to position [0, 0]
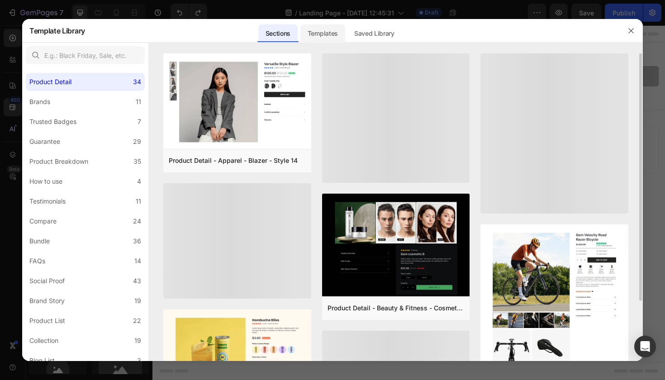
click at [324, 34] on div "Templates" at bounding box center [322, 33] width 45 height 18
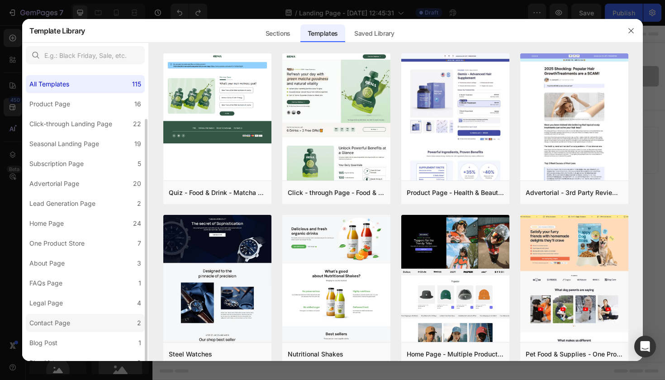
scroll to position [51, 0]
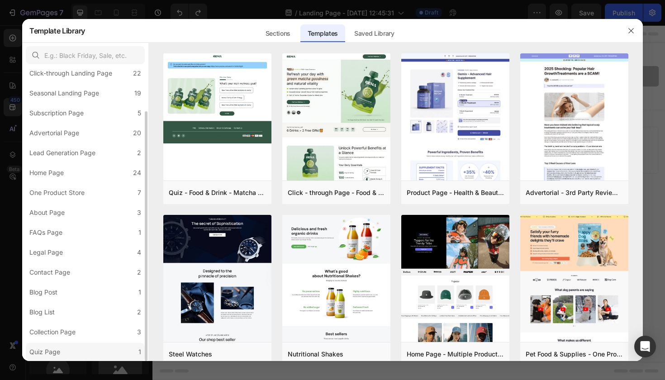
click at [117, 347] on label "Quiz Page 1" at bounding box center [85, 352] width 119 height 18
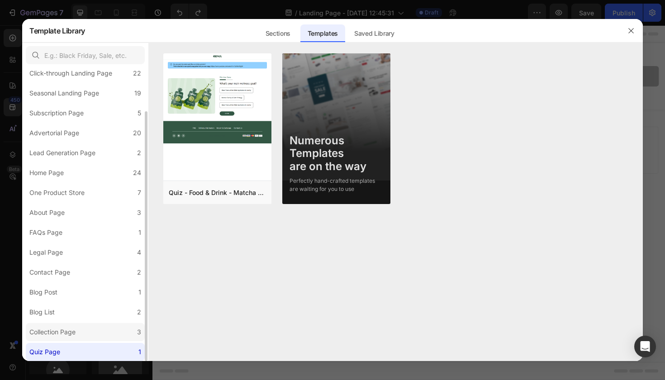
click at [111, 337] on label "Collection Page 3" at bounding box center [85, 332] width 119 height 18
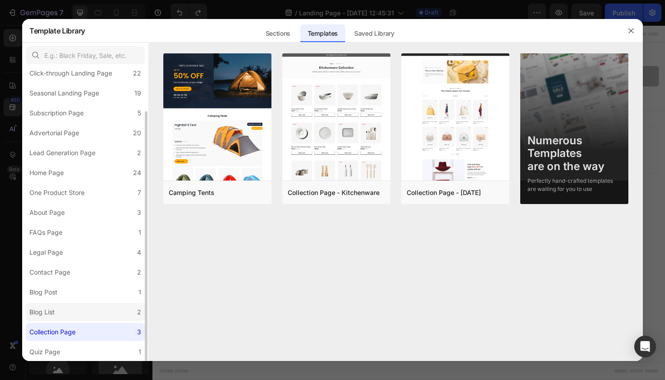
click at [110, 314] on label "Blog List 2" at bounding box center [85, 312] width 119 height 18
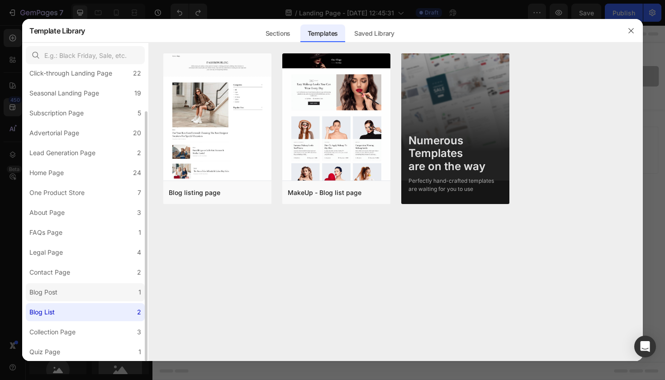
click at [107, 298] on label "Blog Post 1" at bounding box center [85, 292] width 119 height 18
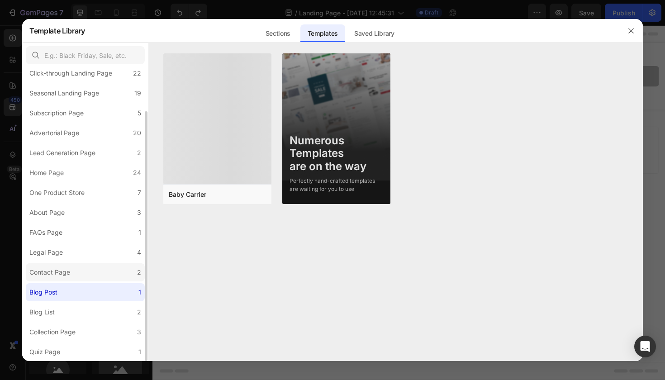
click at [110, 272] on label "Contact Page 2" at bounding box center [85, 272] width 119 height 18
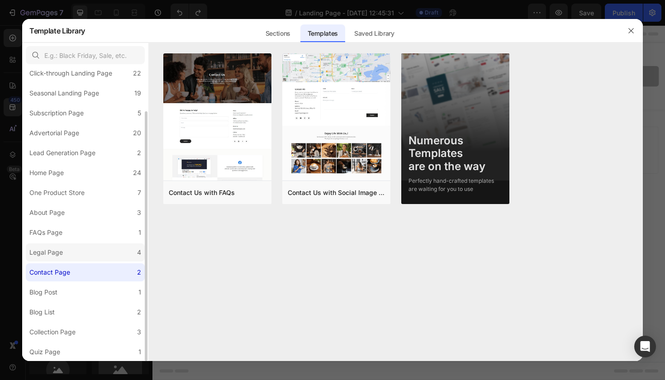
click at [115, 248] on label "Legal Page 4" at bounding box center [85, 252] width 119 height 18
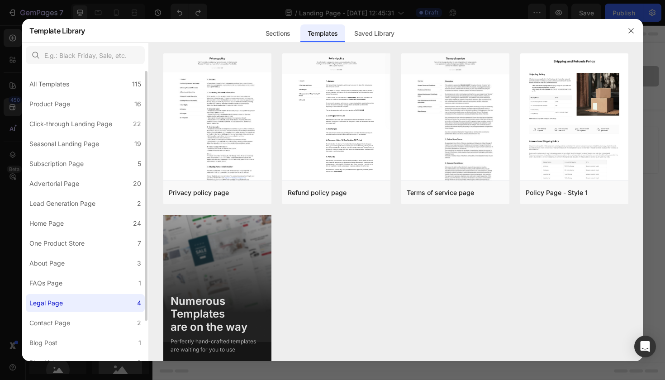
scroll to position [2, 0]
click at [100, 260] on label "About Page 3" at bounding box center [85, 261] width 119 height 18
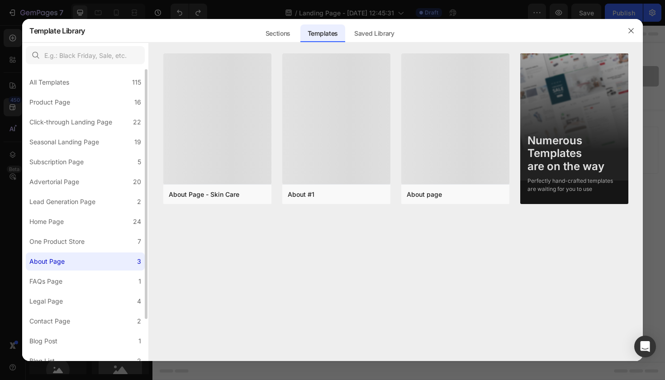
scroll to position [0, 0]
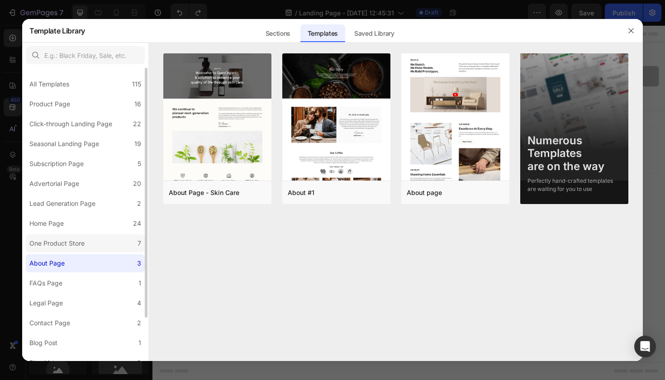
click at [103, 240] on label "One Product Store 7" at bounding box center [85, 243] width 119 height 18
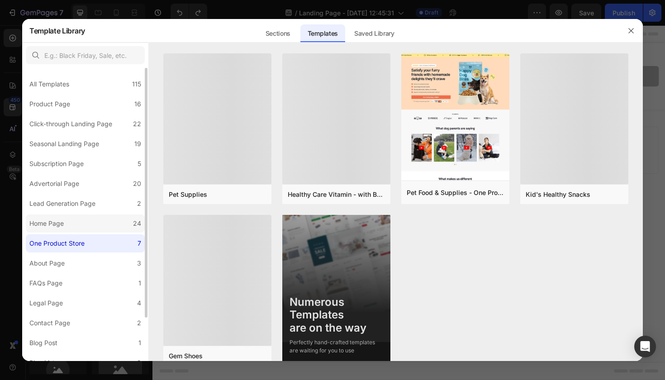
click at [103, 229] on label "Home Page 24" at bounding box center [85, 223] width 119 height 18
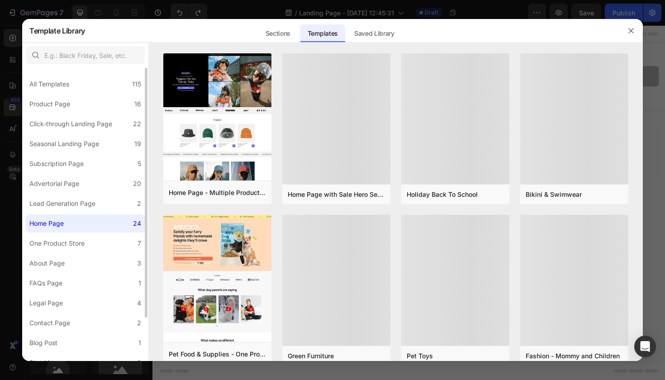
click at [104, 214] on label "Home Page 24" at bounding box center [85, 223] width 119 height 18
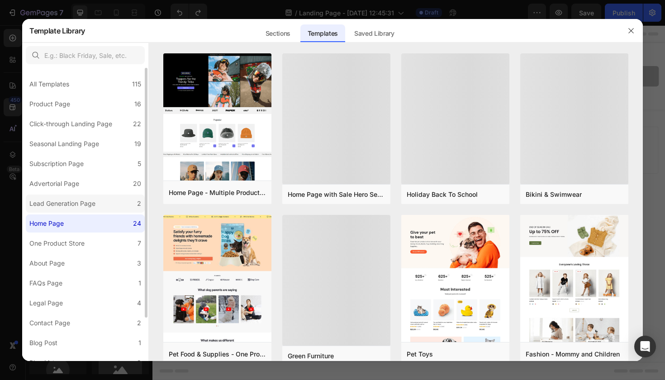
click at [104, 210] on label "Lead Generation Page 2" at bounding box center [85, 203] width 119 height 18
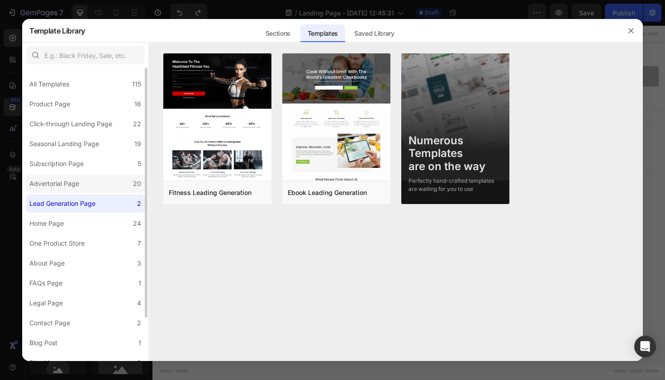
click at [74, 176] on label "Advertorial Page 20" at bounding box center [85, 184] width 119 height 18
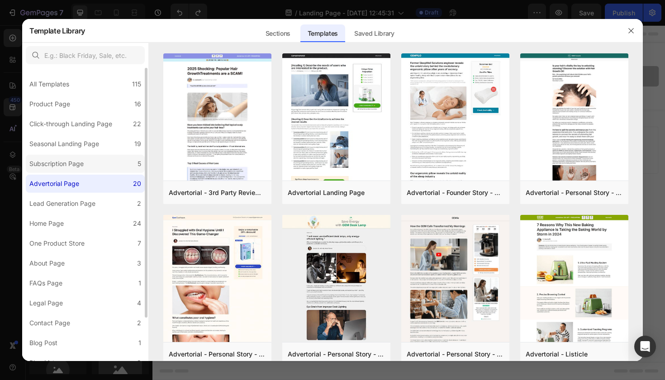
click at [76, 164] on div "Subscription Page" at bounding box center [56, 163] width 54 height 11
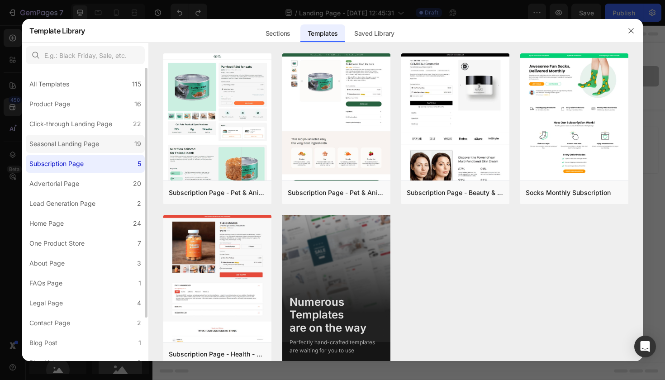
click at [82, 147] on div "Seasonal Landing Page" at bounding box center [64, 143] width 70 height 11
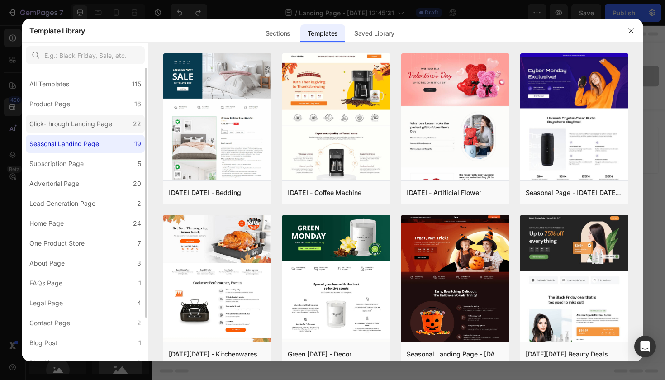
click at [91, 119] on div "Click-through Landing Page" at bounding box center [70, 123] width 83 height 11
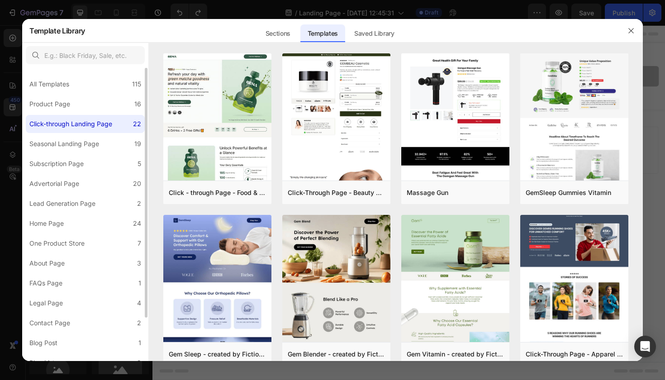
click at [95, 114] on div "All Templates 115 Product Page 16 Click-through Landing Page 22 Seasonal Landin…" at bounding box center [85, 240] width 126 height 344
click at [93, 109] on label "Product Page 16" at bounding box center [85, 104] width 119 height 18
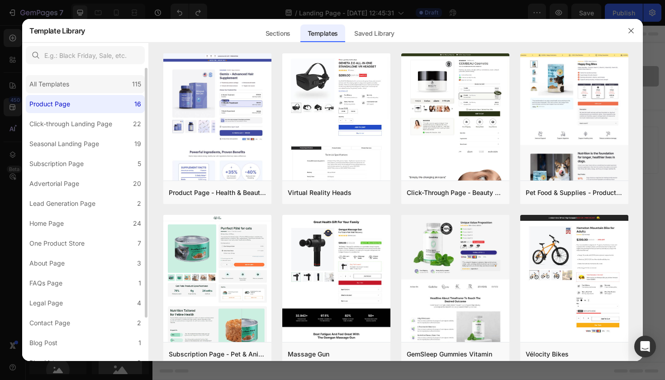
click at [81, 83] on div "All Templates 115" at bounding box center [85, 84] width 119 height 18
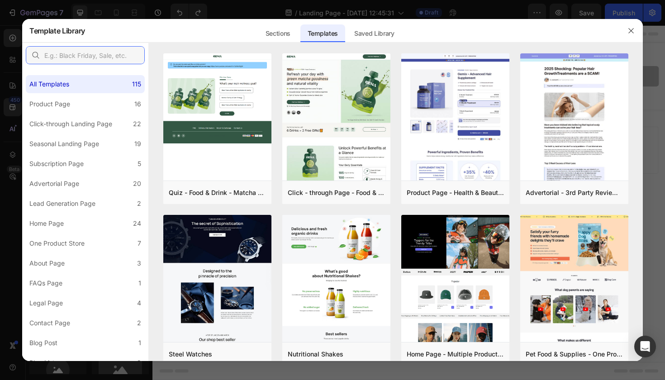
click at [85, 52] on input "text" at bounding box center [85, 55] width 119 height 18
type input "x"
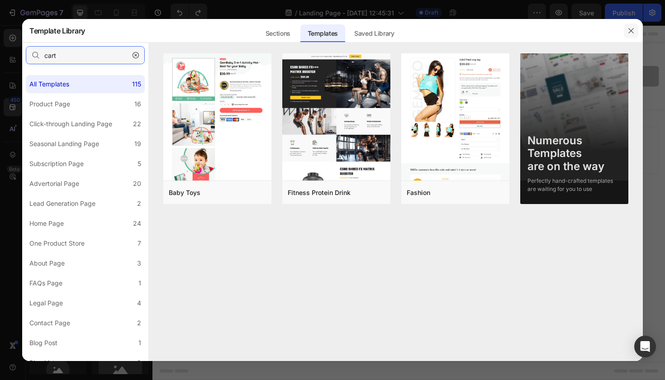
type input "cart"
click at [628, 33] on icon "button" at bounding box center [630, 30] width 7 height 7
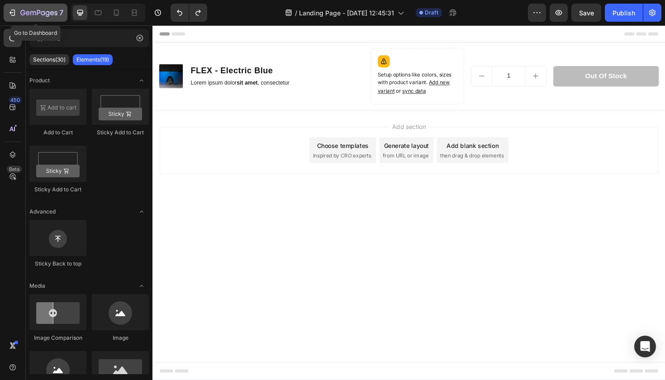
click at [7, 19] on button "7" at bounding box center [36, 13] width 64 height 18
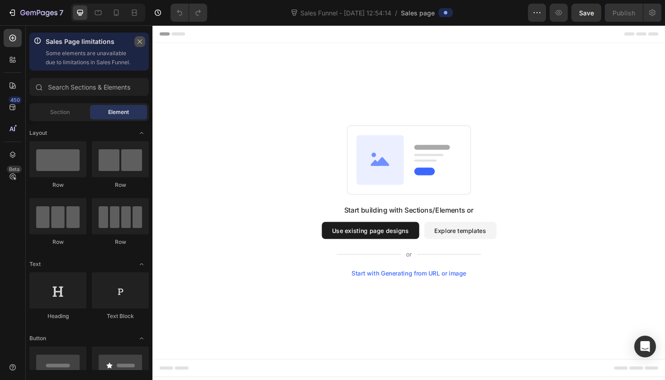
click at [135, 43] on button "button" at bounding box center [139, 41] width 11 height 11
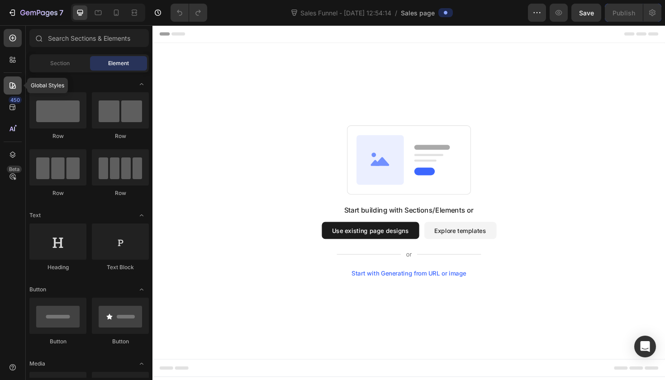
click at [4, 84] on div at bounding box center [13, 85] width 18 height 18
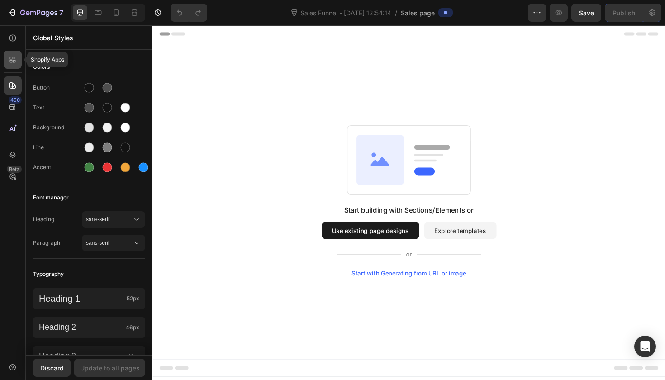
click at [10, 57] on icon at bounding box center [11, 58] width 3 height 3
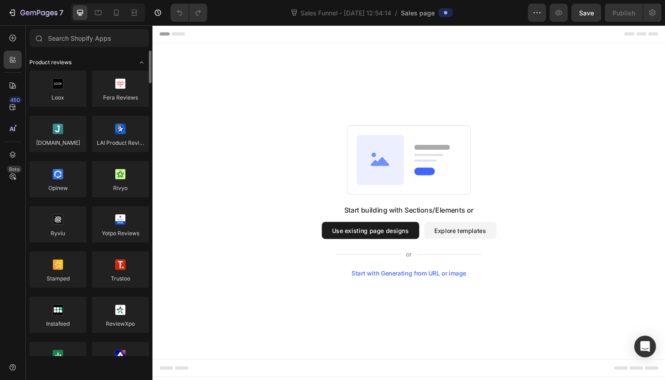
click at [135, 65] on span "Toggle open" at bounding box center [141, 62] width 14 height 14
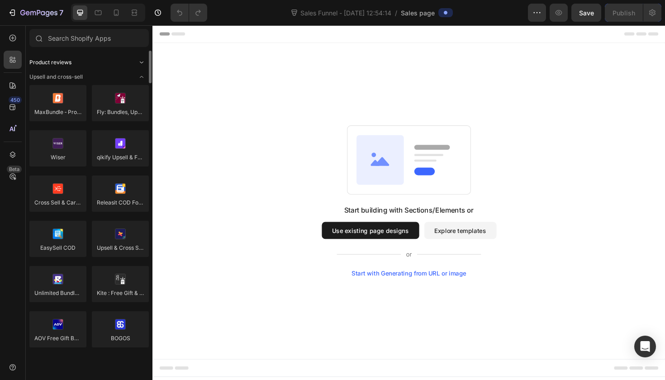
click at [137, 62] on span "Toggle open" at bounding box center [141, 62] width 14 height 14
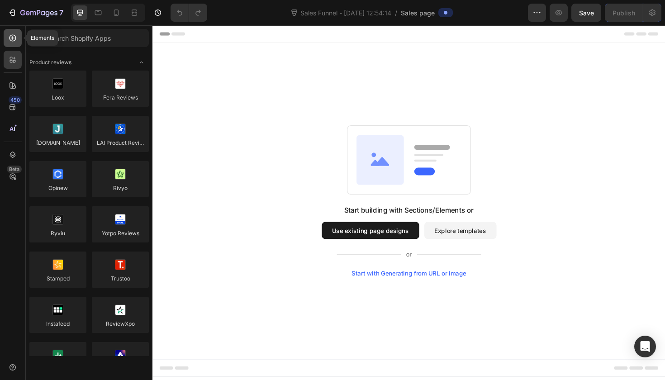
click at [19, 38] on div at bounding box center [13, 38] width 18 height 18
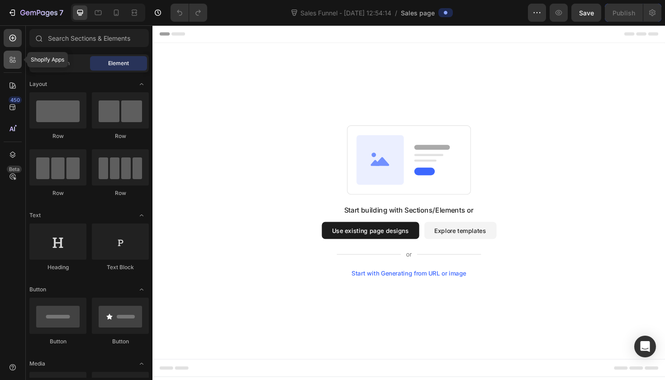
click at [12, 61] on icon at bounding box center [11, 61] width 3 height 3
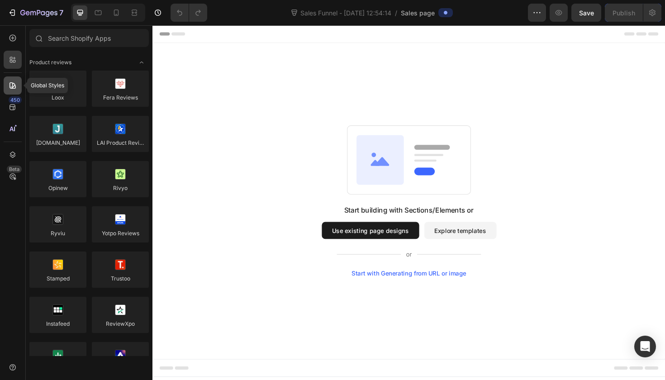
click at [8, 79] on div at bounding box center [13, 85] width 18 height 18
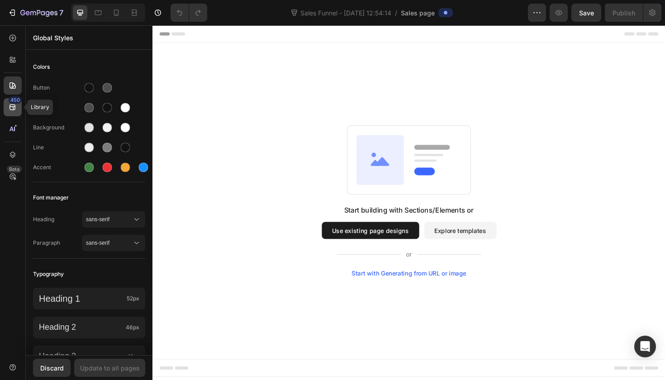
click at [11, 107] on icon at bounding box center [12, 107] width 9 height 9
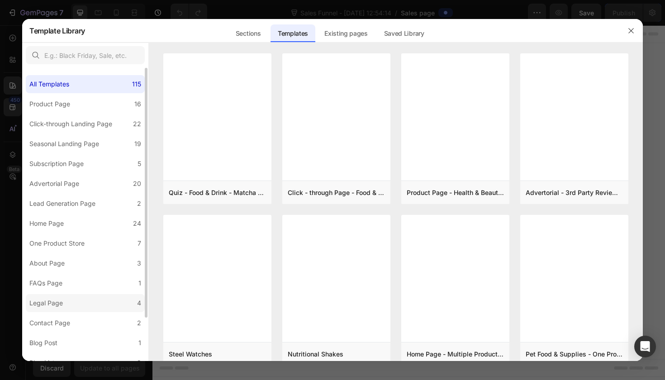
scroll to position [51, 0]
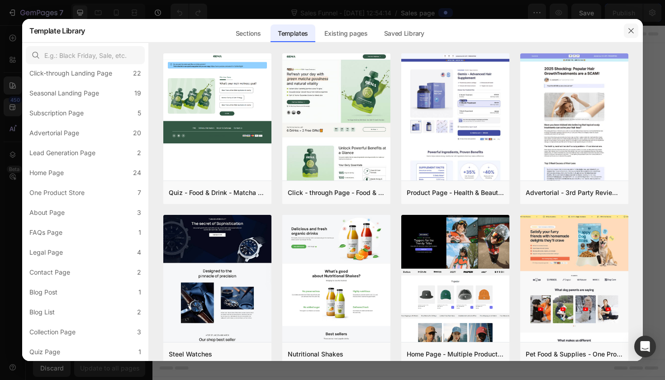
click at [637, 36] on button "button" at bounding box center [631, 31] width 14 height 14
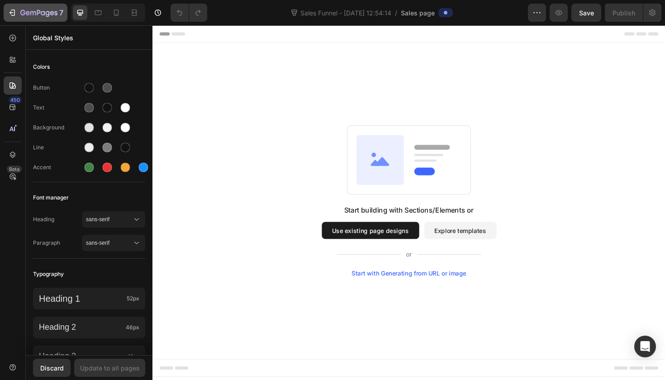
click at [35, 9] on div "7" at bounding box center [41, 12] width 43 height 11
